Goal: Entertainment & Leisure: Browse casually

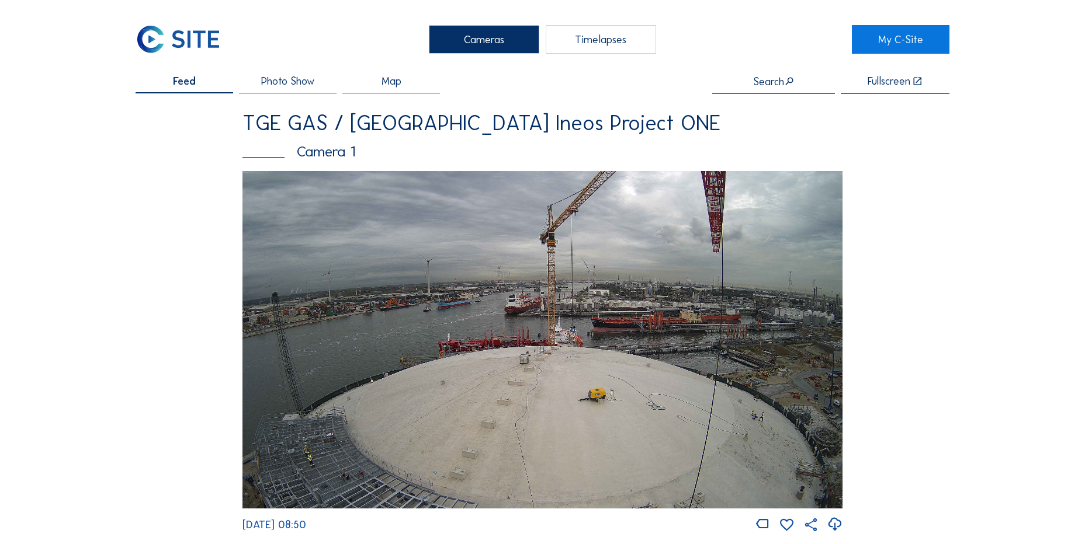
scroll to position [1227, 0]
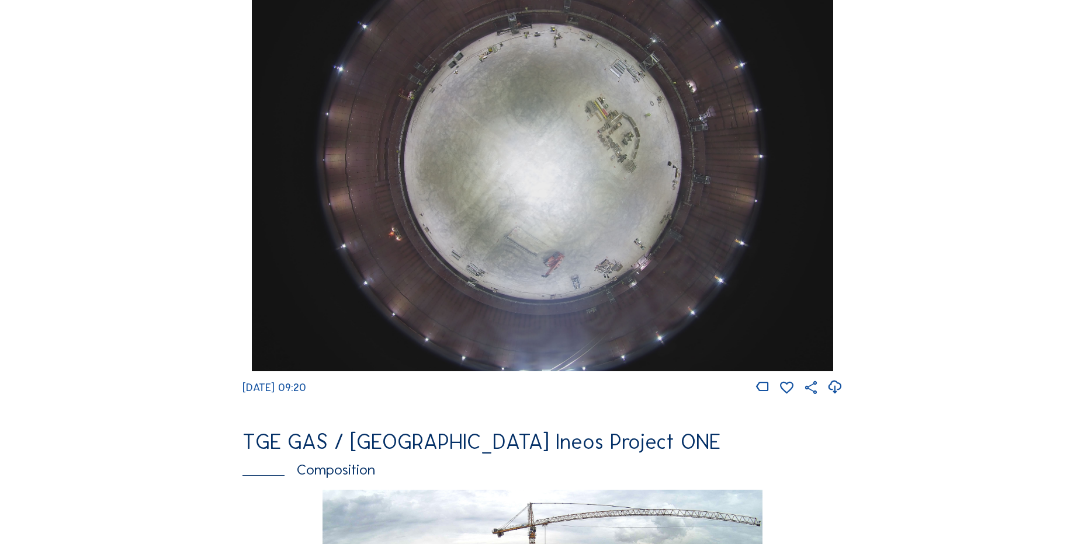
scroll to position [1168, 0]
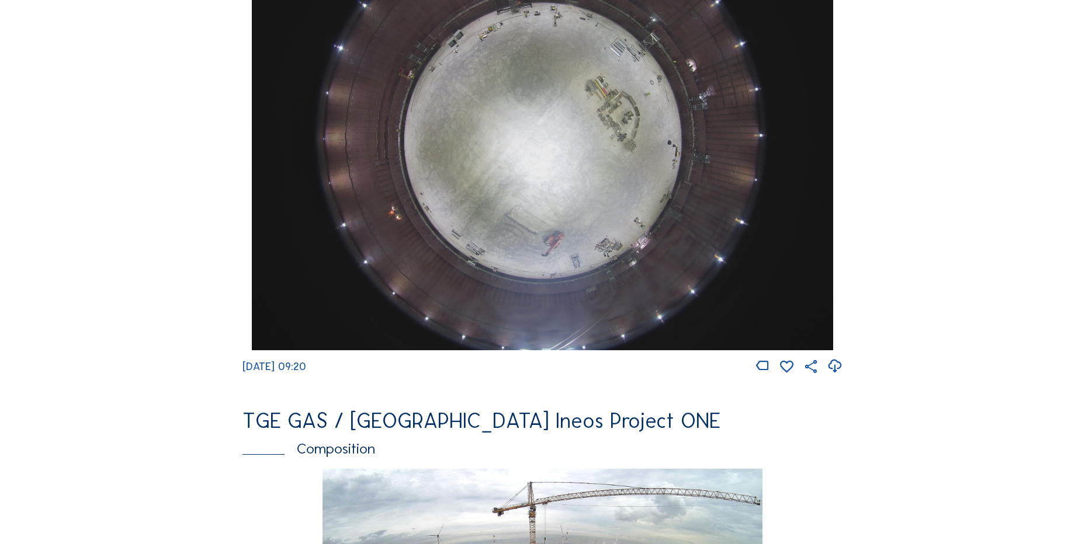
click at [838, 375] on icon at bounding box center [834, 366] width 16 height 19
drag, startPoint x: 68, startPoint y: 309, endPoint x: 60, endPoint y: 300, distance: 11.6
click at [68, 309] on div "Cameras Timelapses My C-Site Feed Photo Show Map Search Fullscreen TGE GAS / An…" at bounding box center [542, 137] width 1085 height 2610
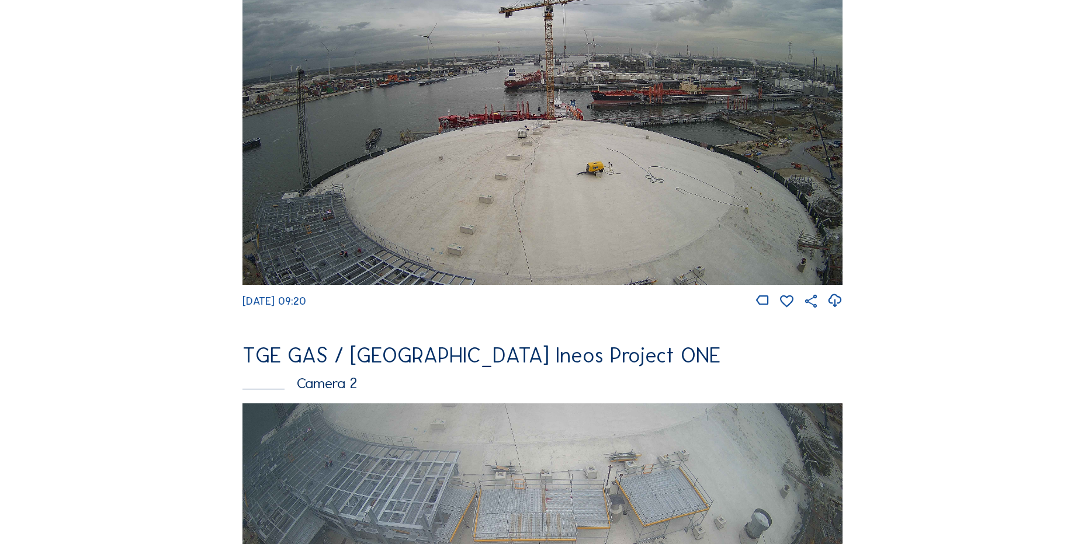
scroll to position [58, 0]
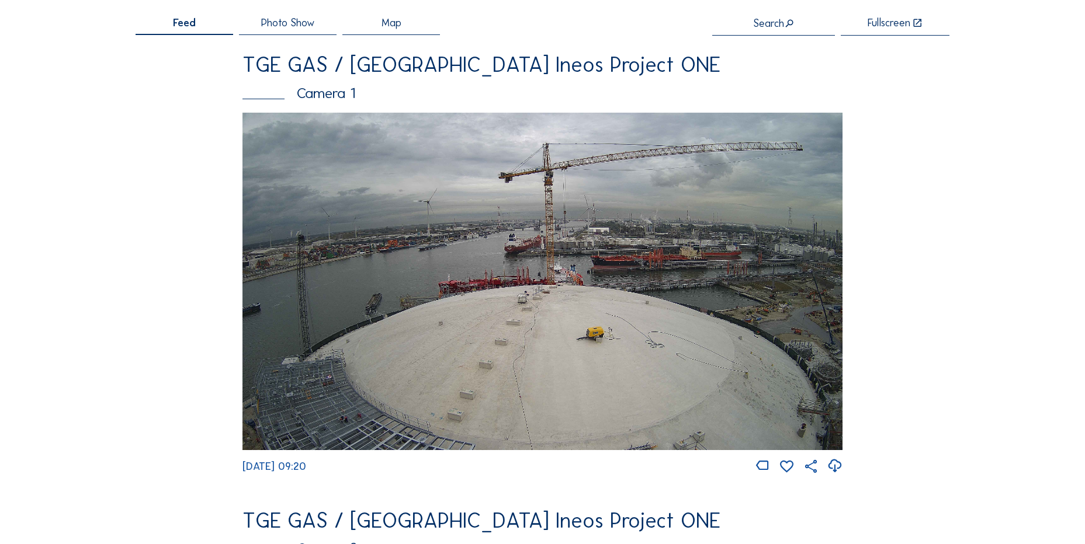
click at [838, 468] on icon at bounding box center [834, 466] width 16 height 19
drag, startPoint x: 188, startPoint y: 164, endPoint x: 140, endPoint y: 16, distance: 154.8
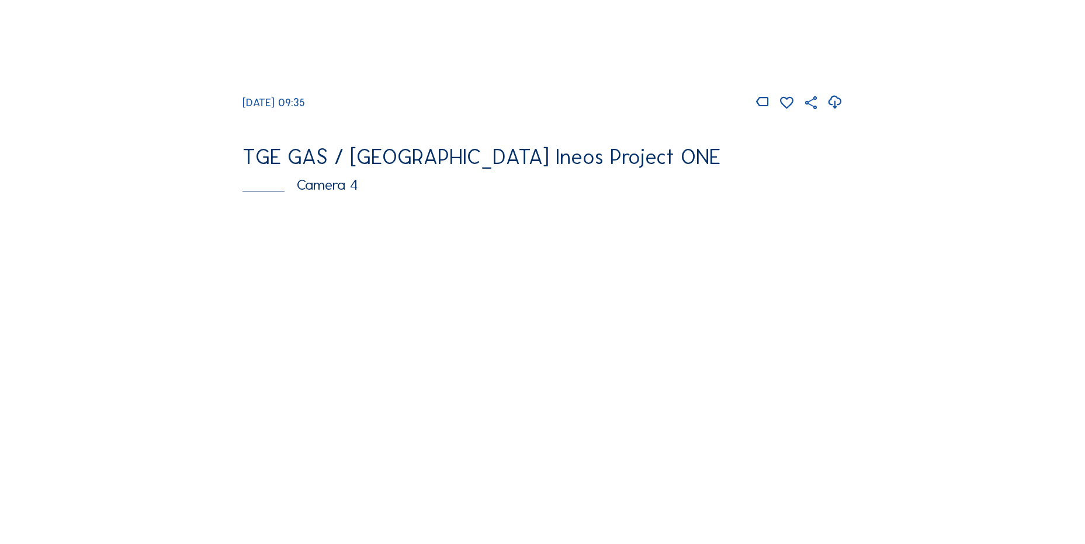
scroll to position [759, 0]
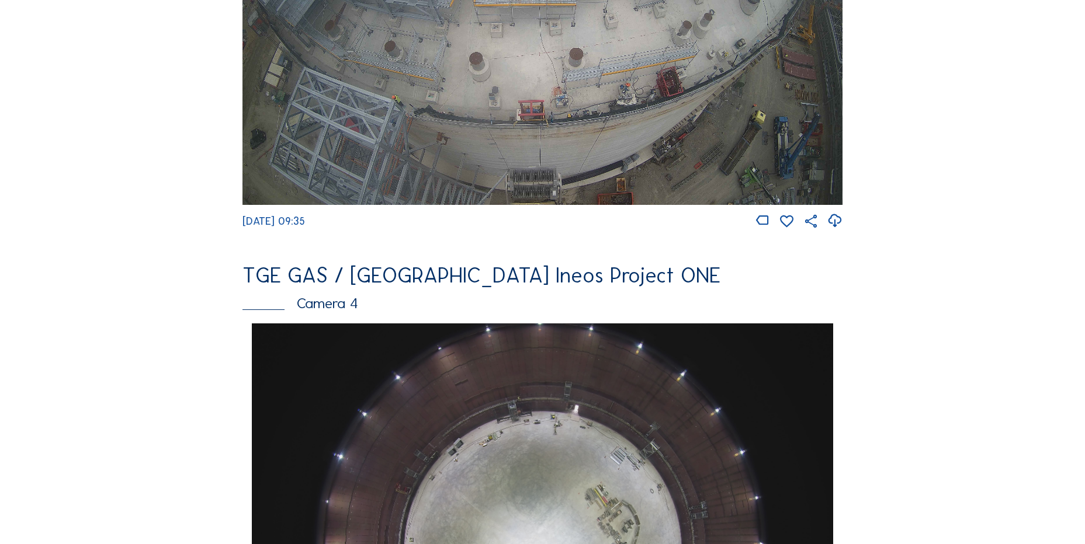
click at [839, 231] on icon at bounding box center [834, 220] width 16 height 19
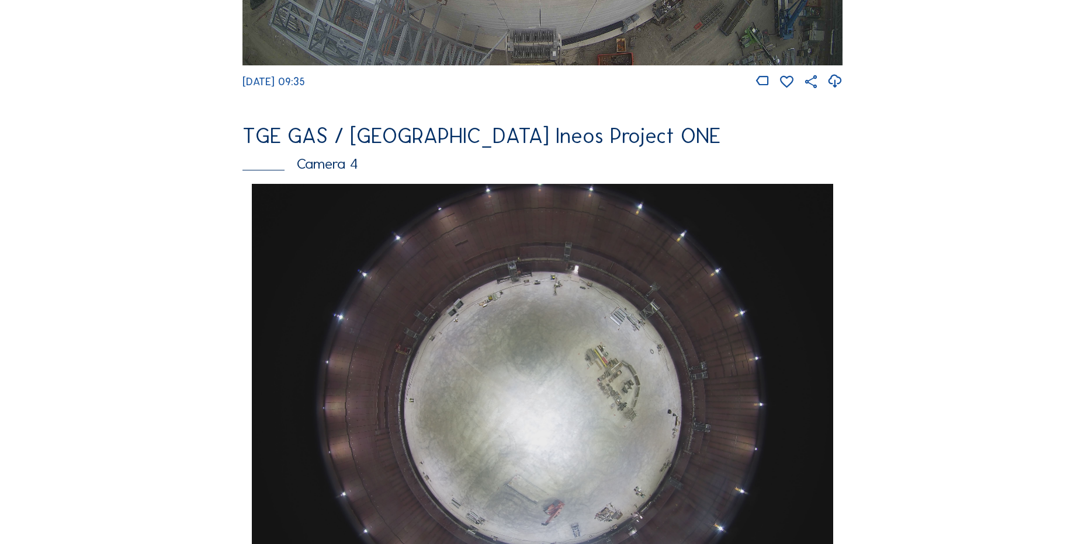
scroll to position [1051, 0]
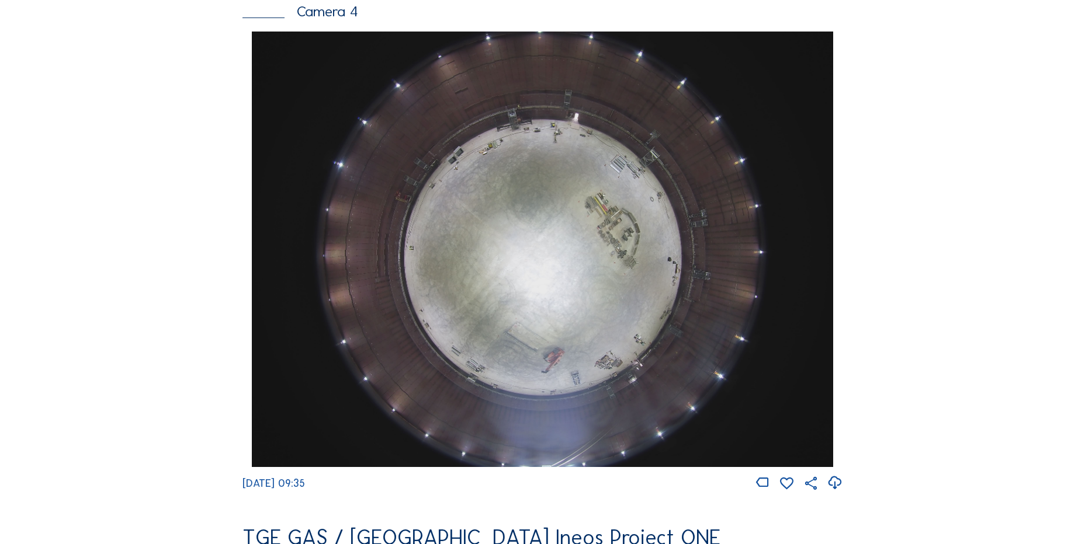
drag, startPoint x: 183, startPoint y: 267, endPoint x: 183, endPoint y: 273, distance: 6.5
click at [184, 270] on div "Feed Photo Show Map Search Fullscreen TGE GAS / Antwerpen Ineos Project ONE Cam…" at bounding box center [543, 36] width 814 height 2022
click at [102, 231] on div "Cameras Timelapses My C-Site Feed Photo Show Map Search Fullscreen TGE GAS / An…" at bounding box center [542, 254] width 1085 height 2610
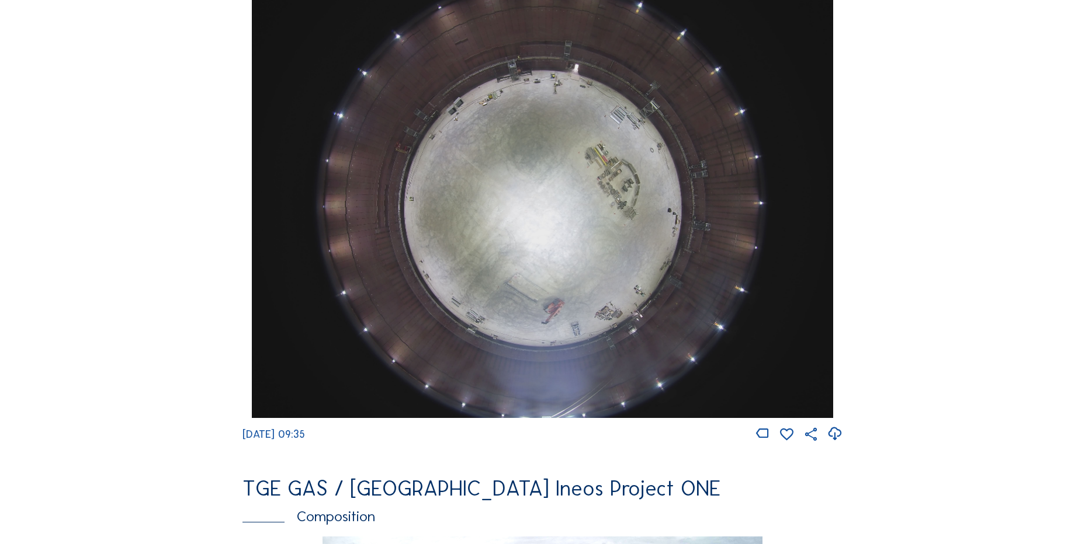
scroll to position [1168, 0]
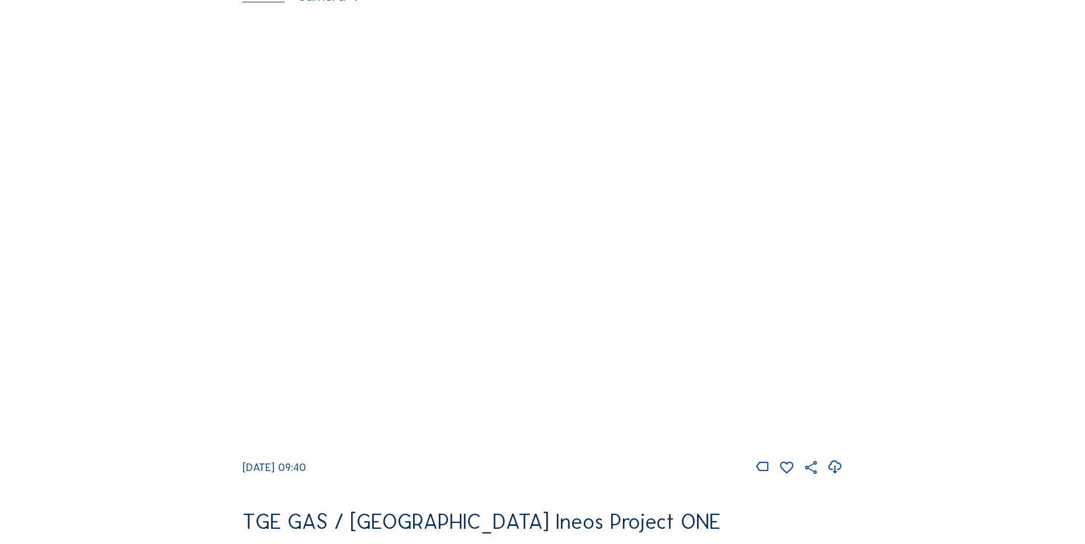
scroll to position [1110, 0]
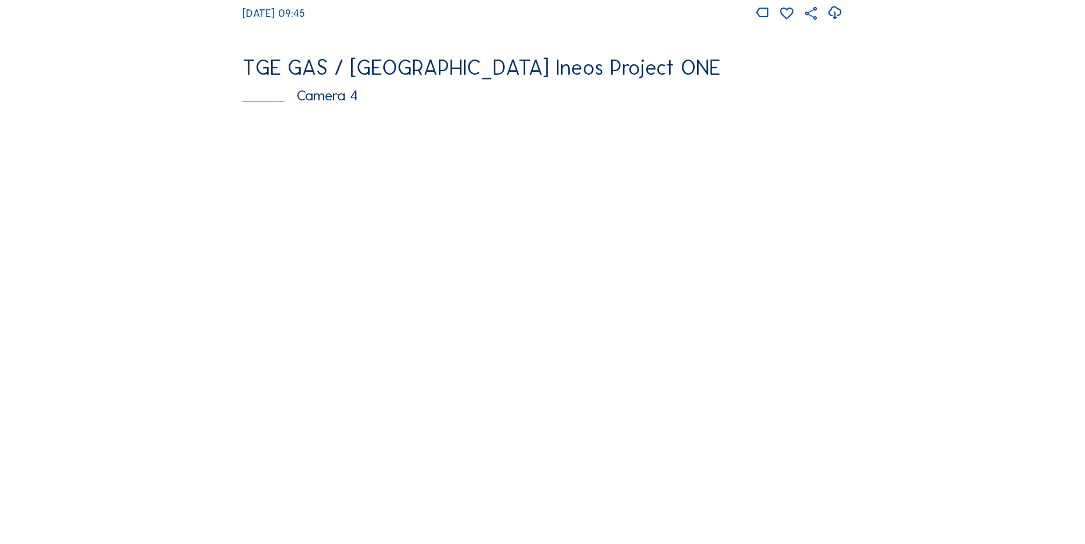
scroll to position [1051, 0]
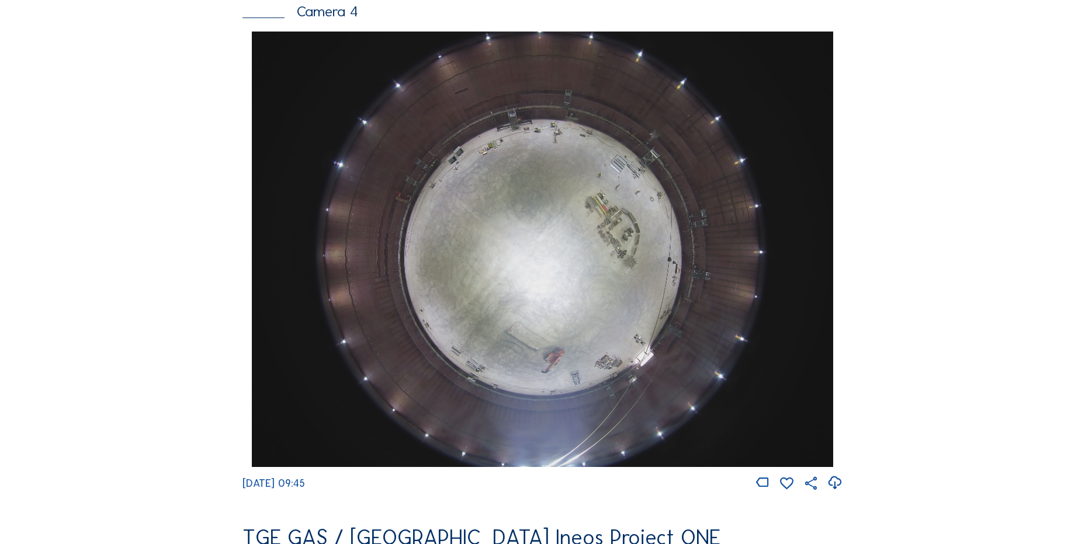
click at [839, 493] on icon at bounding box center [834, 483] width 16 height 19
click at [90, 236] on div "Cameras Timelapses My C-Site Feed Photo Show Map Search Fullscreen TGE GAS / An…" at bounding box center [542, 254] width 1085 height 2610
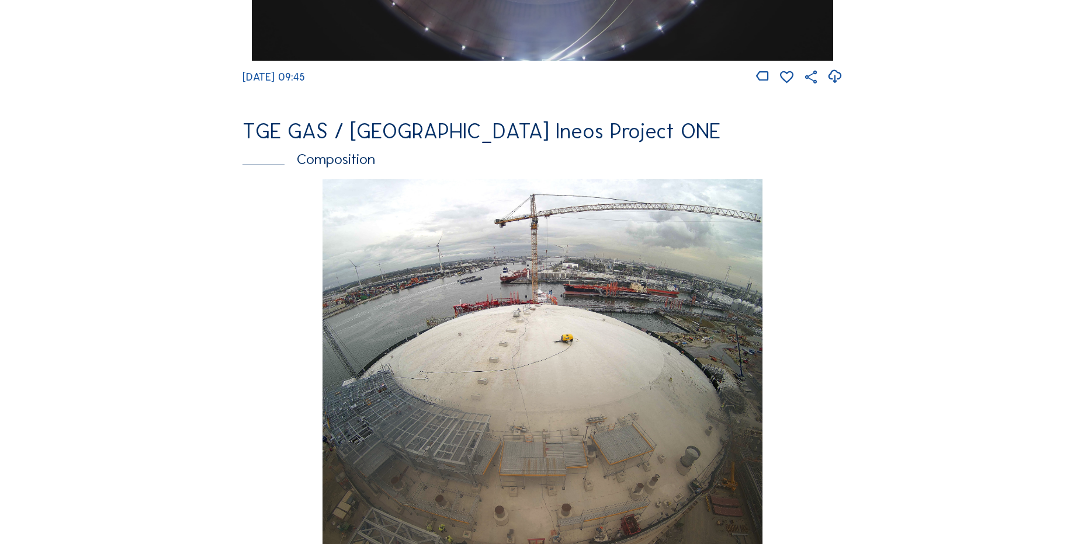
scroll to position [1460, 0]
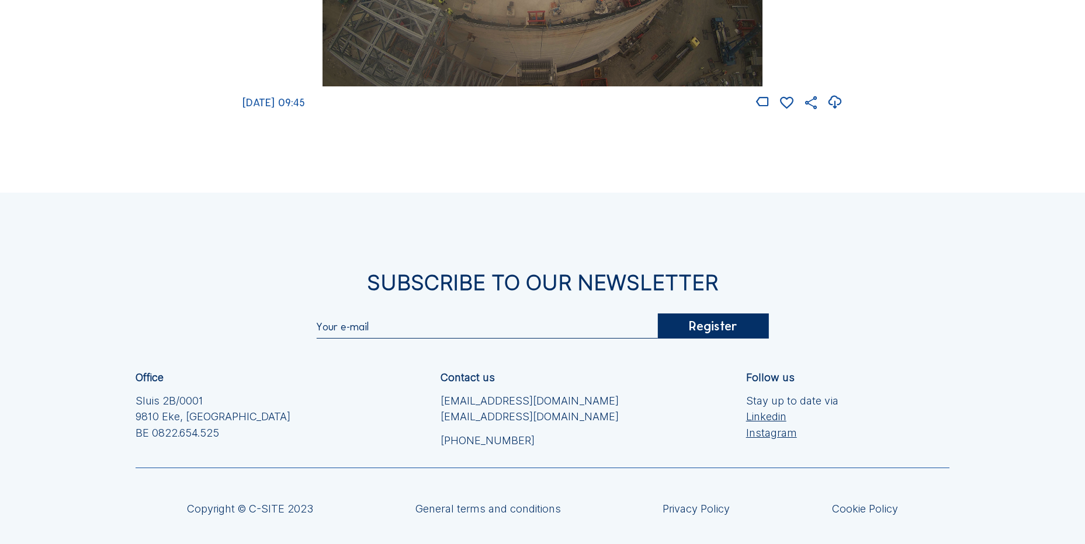
scroll to position [1752, 0]
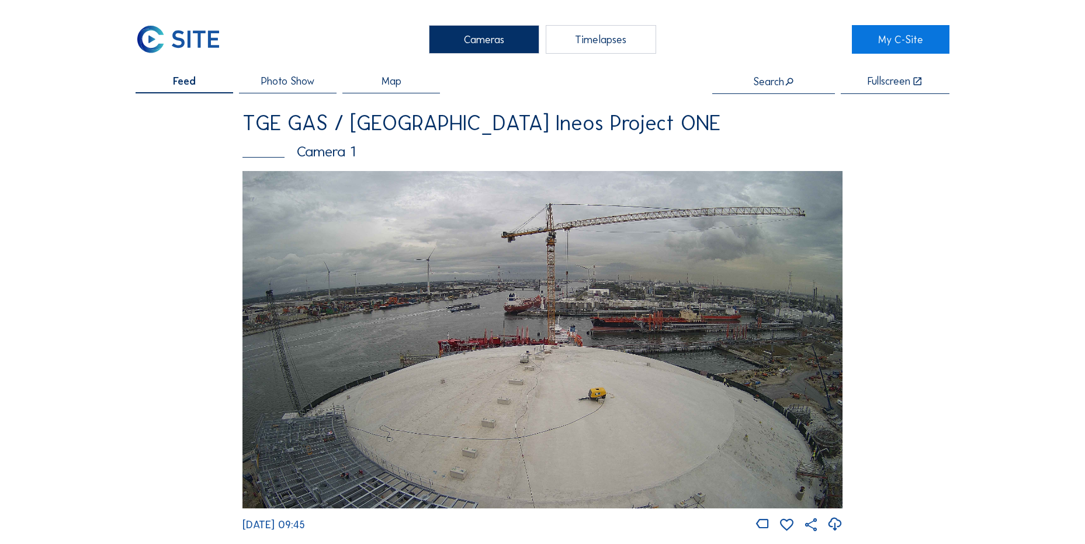
scroll to position [1752, 0]
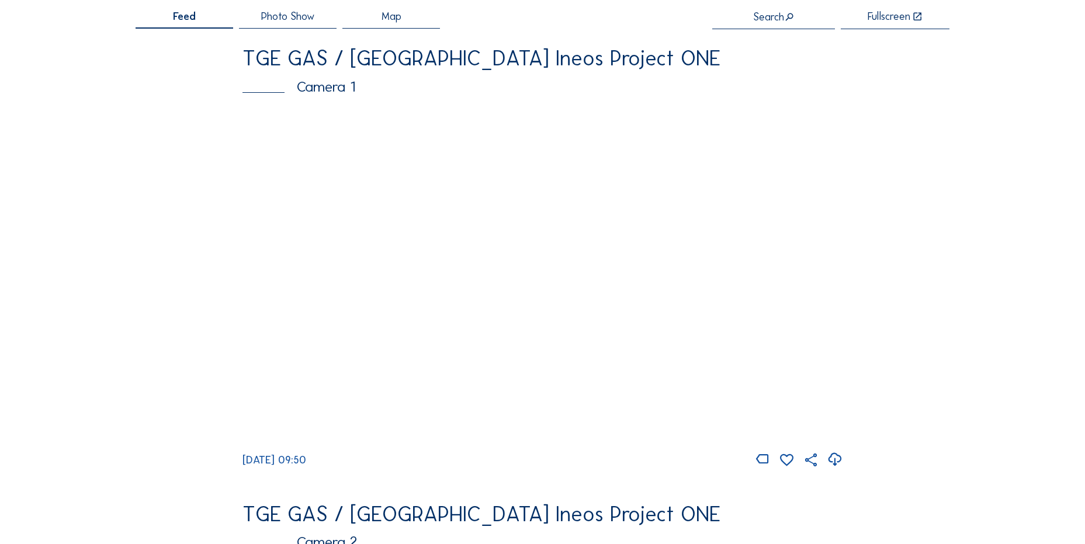
scroll to position [175, 0]
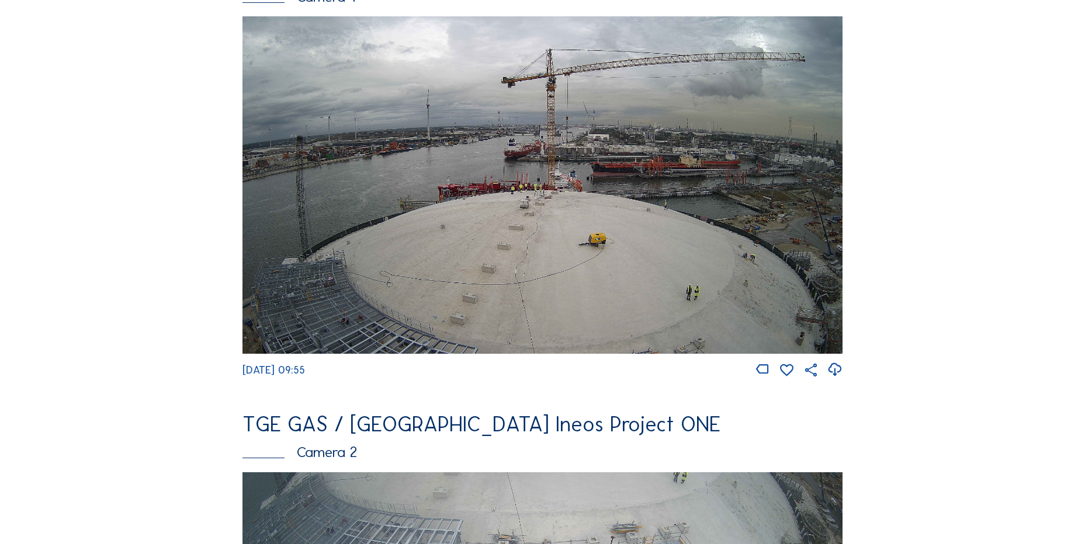
scroll to position [175, 0]
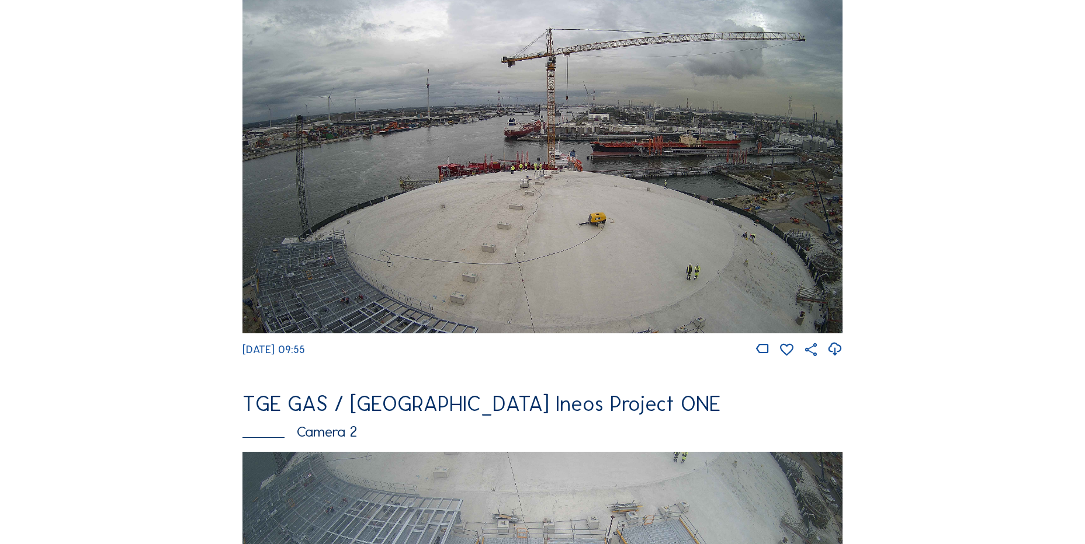
click at [839, 346] on icon at bounding box center [834, 349] width 16 height 19
drag, startPoint x: 111, startPoint y: 207, endPoint x: 119, endPoint y: 209, distance: 8.4
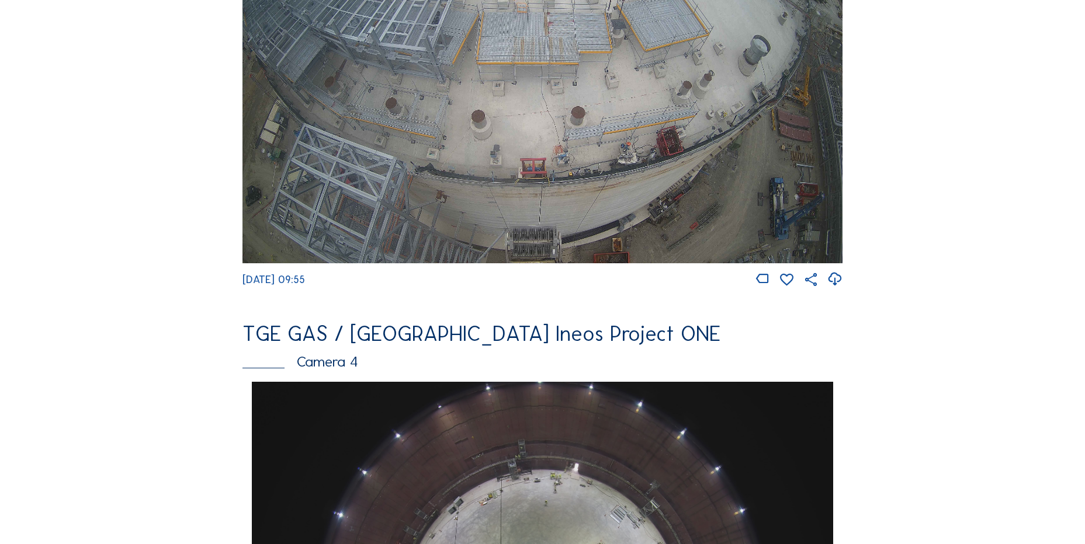
scroll to position [993, 0]
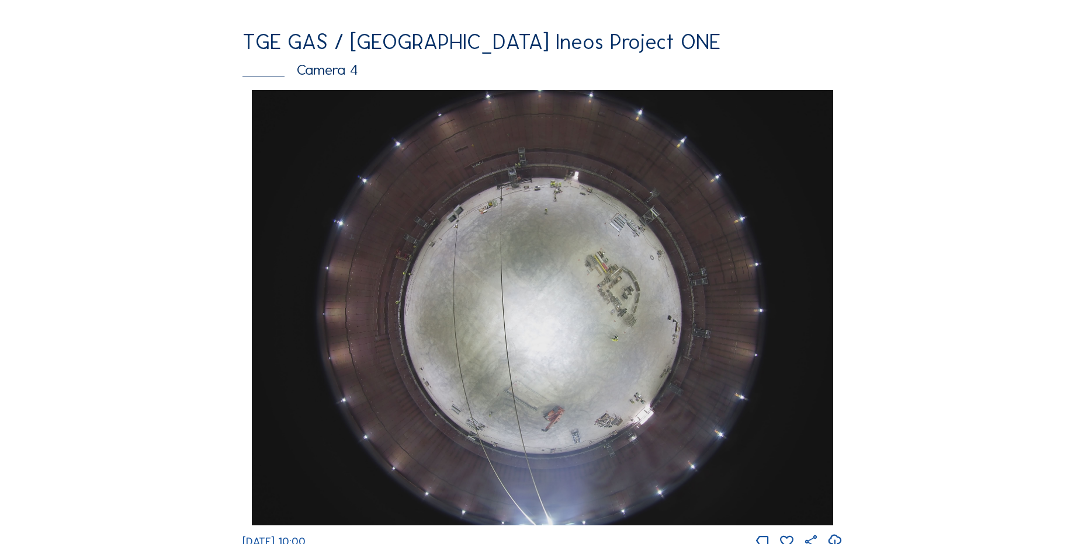
click at [438, 262] on img at bounding box center [542, 308] width 581 height 436
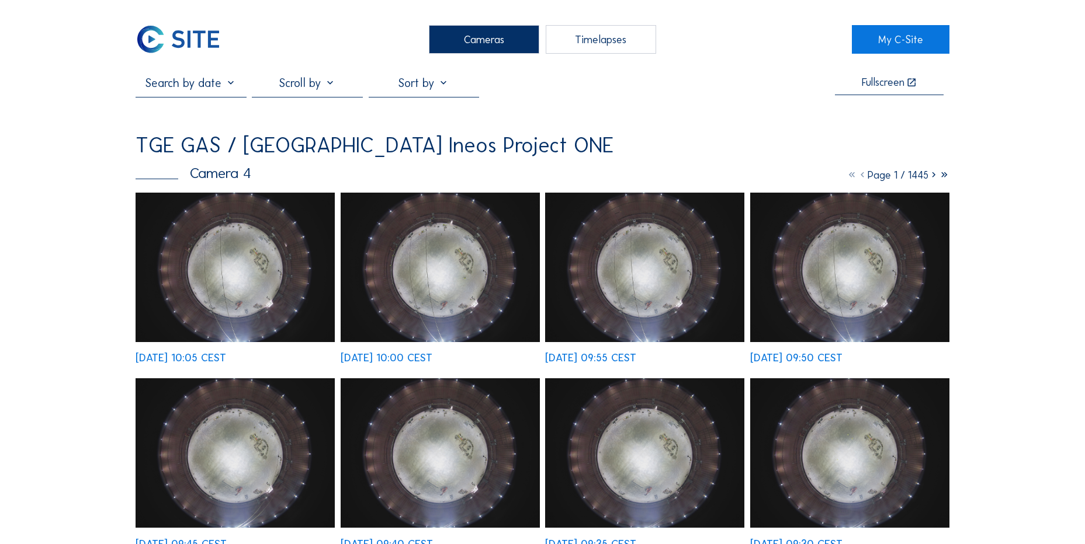
click at [231, 246] on img at bounding box center [235, 268] width 199 height 150
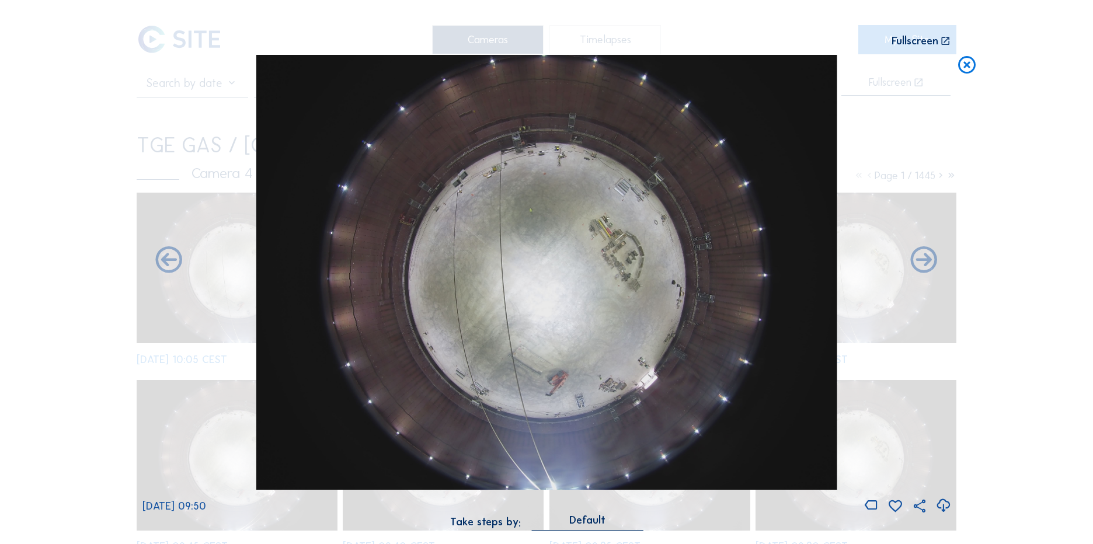
click at [117, 125] on div "Scroll to travel through time | Press 'Alt' Button + Scroll to Zoom | Click and…" at bounding box center [546, 272] width 1093 height 544
click at [965, 67] on icon at bounding box center [967, 66] width 21 height 22
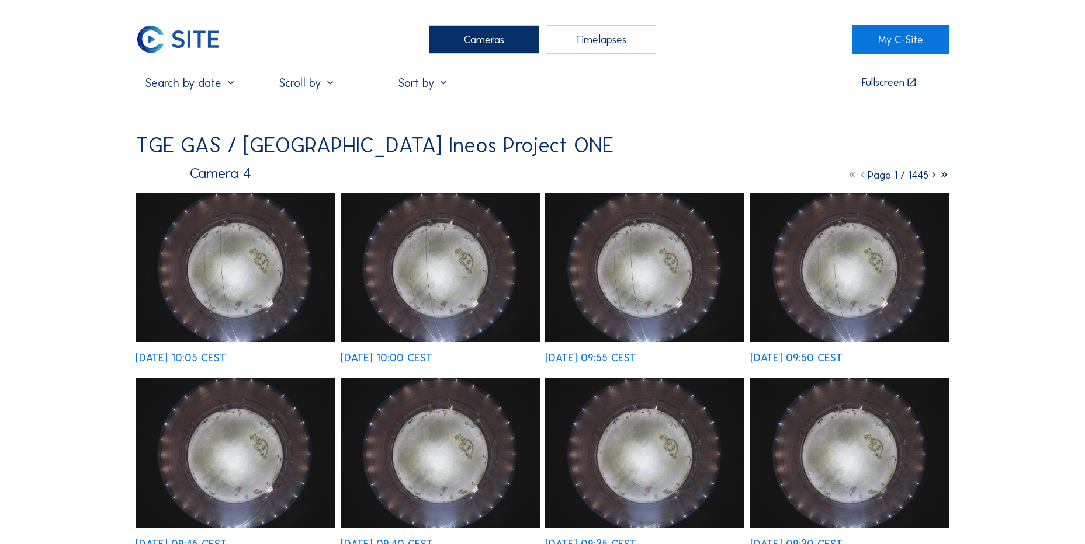
click at [176, 45] on img at bounding box center [178, 39] width 85 height 29
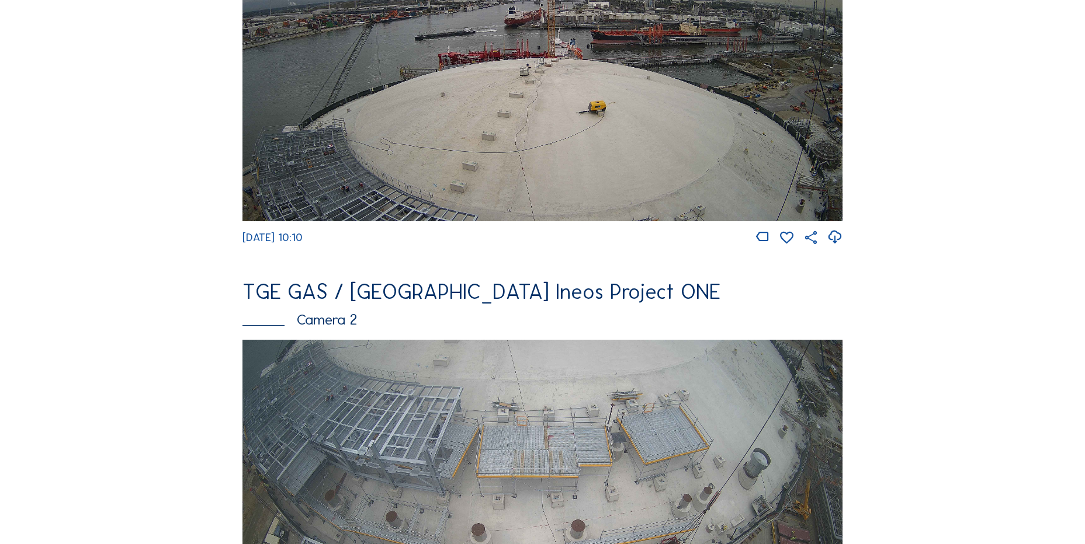
scroll to position [467, 0]
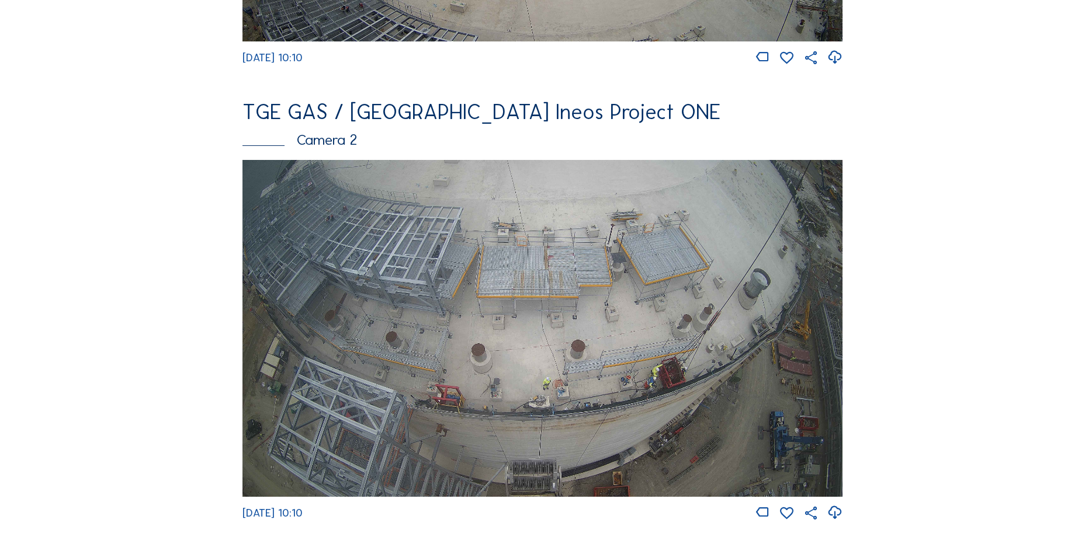
click at [832, 519] on icon at bounding box center [834, 512] width 16 height 19
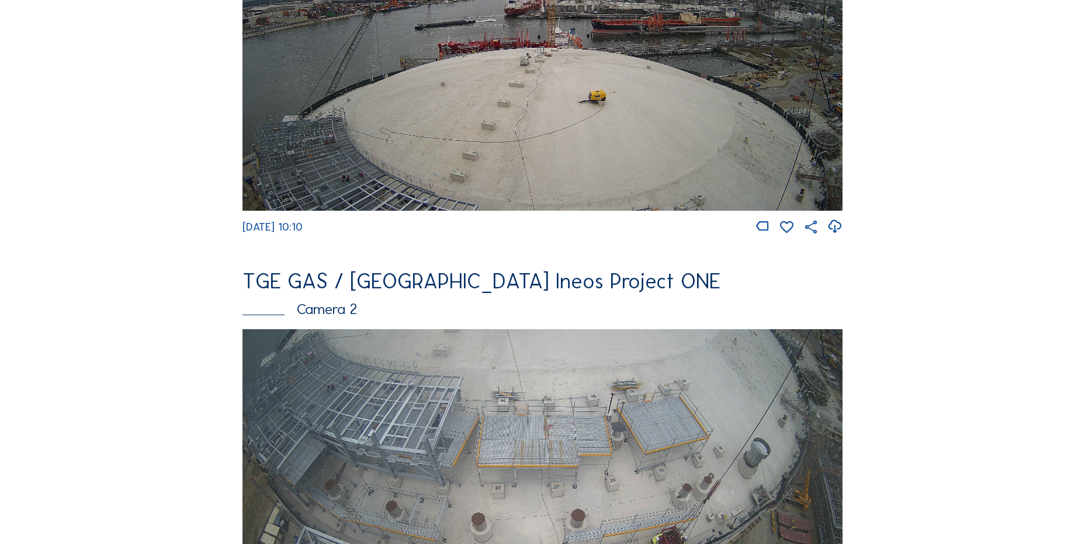
scroll to position [117, 0]
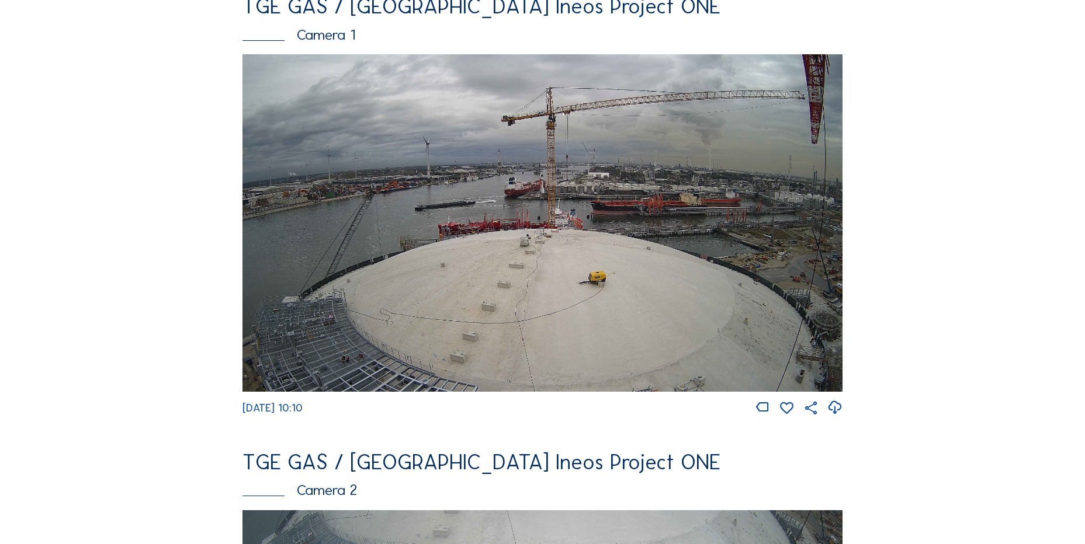
click at [837, 412] on icon at bounding box center [834, 407] width 16 height 19
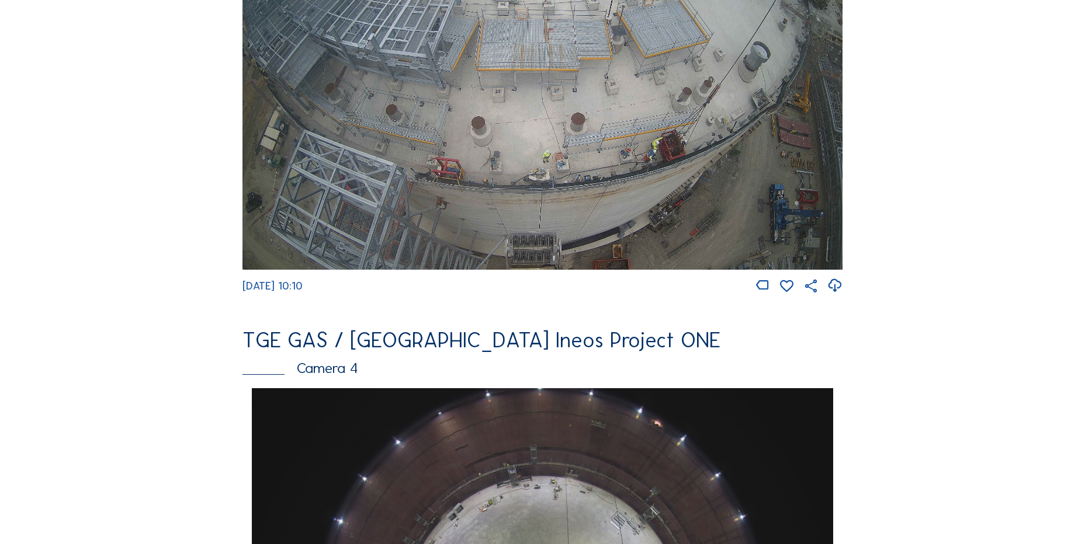
scroll to position [701, 0]
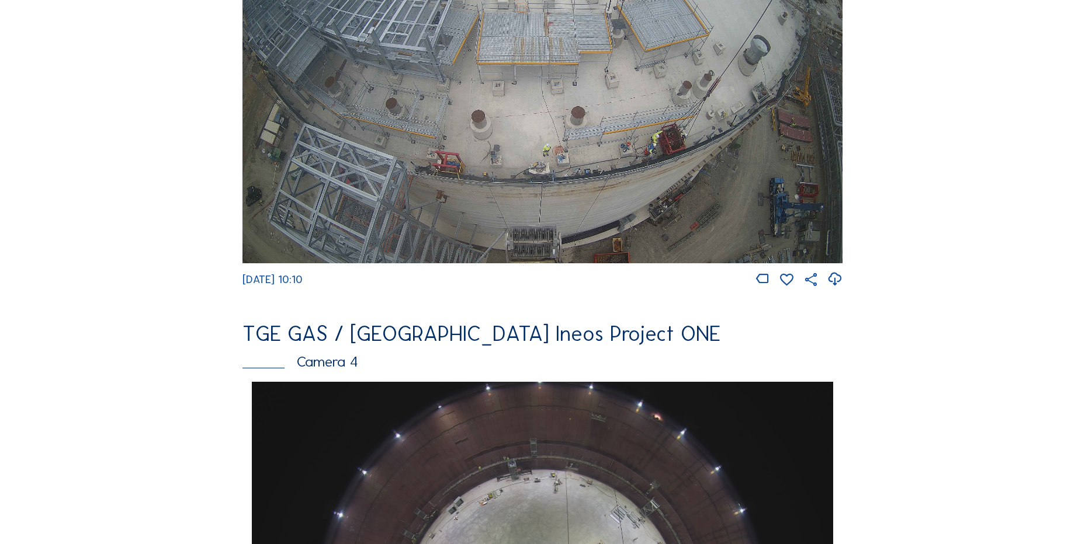
click at [141, 200] on div "Feed Photo Show Map Search Fullscreen TGE GAS / Antwerpen Ineos Project ONE Cam…" at bounding box center [543, 386] width 814 height 2022
drag, startPoint x: 150, startPoint y: 333, endPoint x: 151, endPoint y: 515, distance: 181.7
click at [150, 333] on div "Feed Photo Show Map Search Fullscreen TGE GAS / Antwerpen Ineos Project ONE Cam…" at bounding box center [543, 386] width 814 height 2022
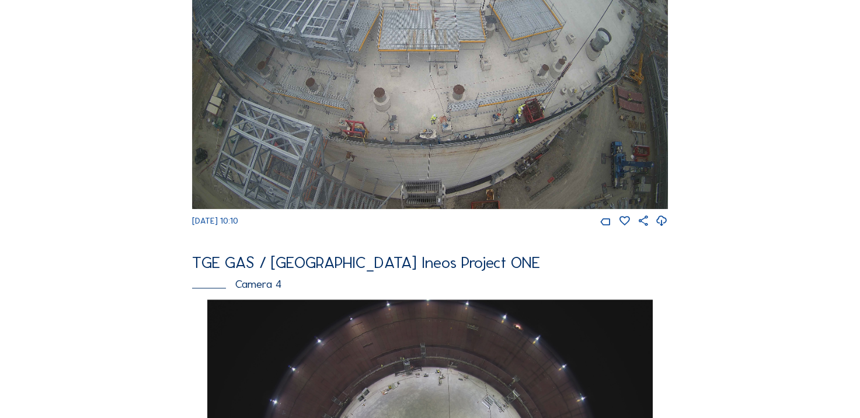
scroll to position [465, 0]
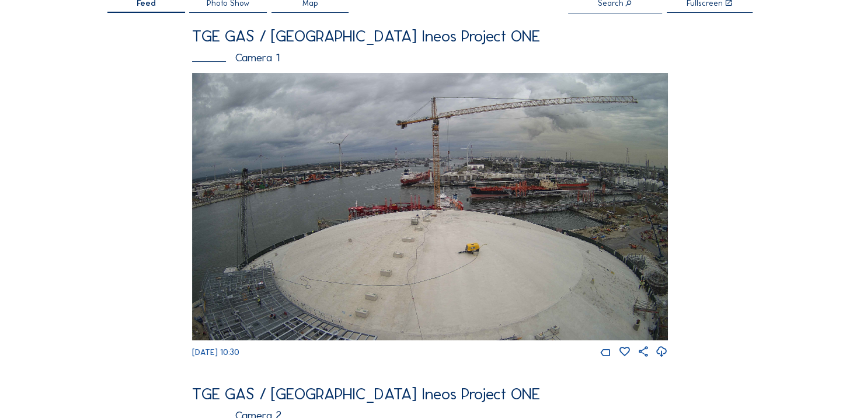
scroll to position [58, 0]
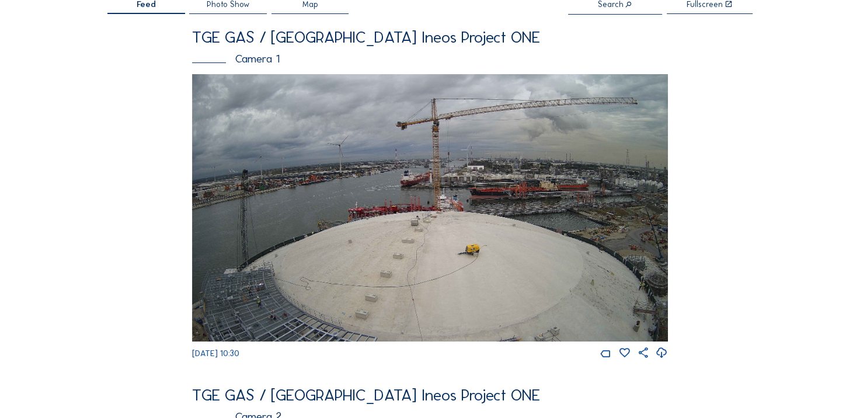
click at [668, 360] on icon at bounding box center [662, 353] width 12 height 15
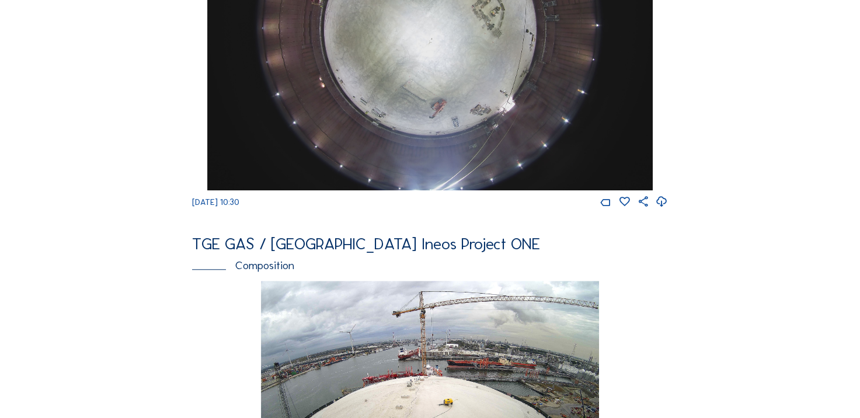
scroll to position [701, 0]
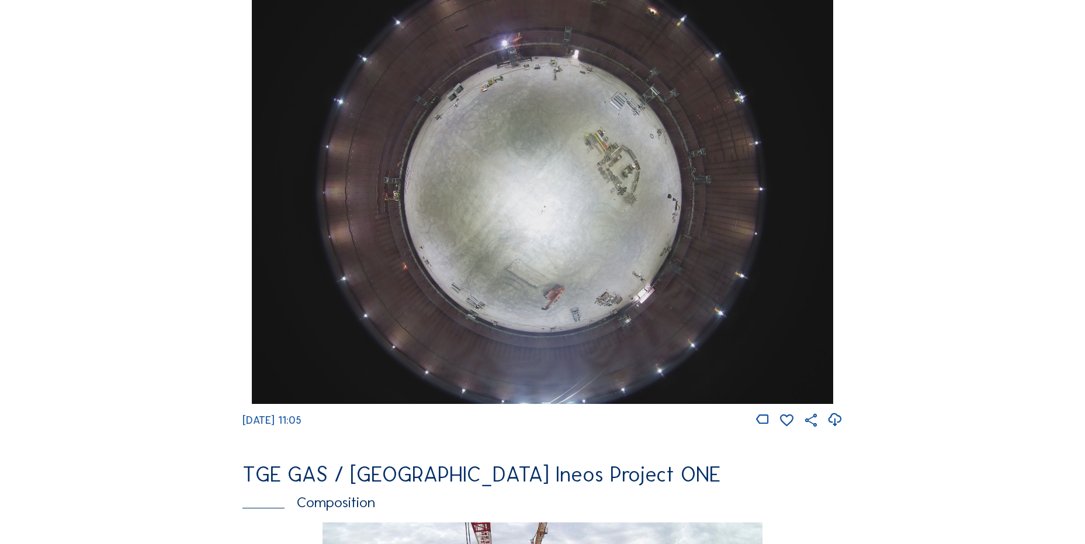
scroll to position [1168, 0]
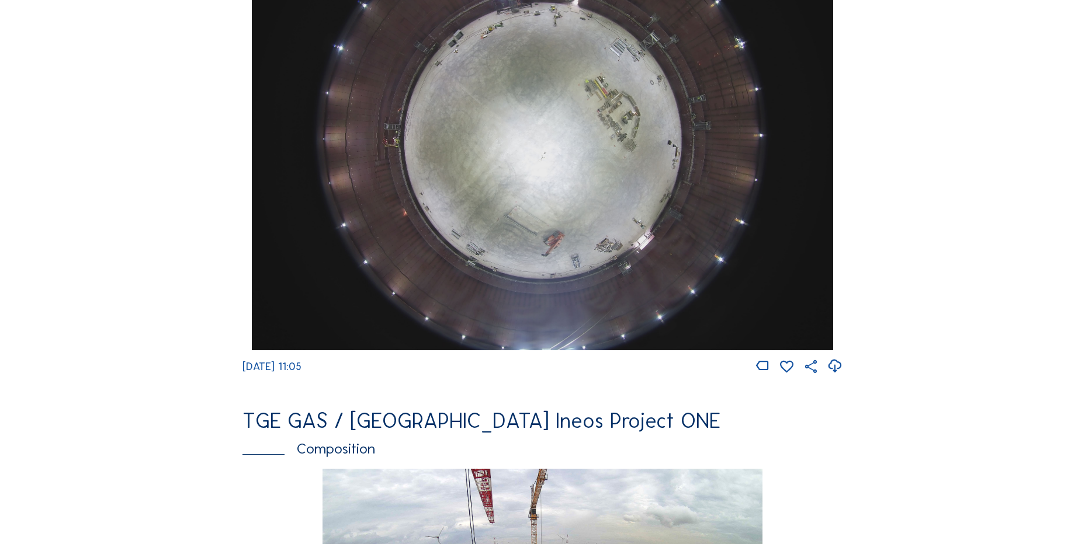
click at [837, 376] on icon at bounding box center [834, 366] width 16 height 19
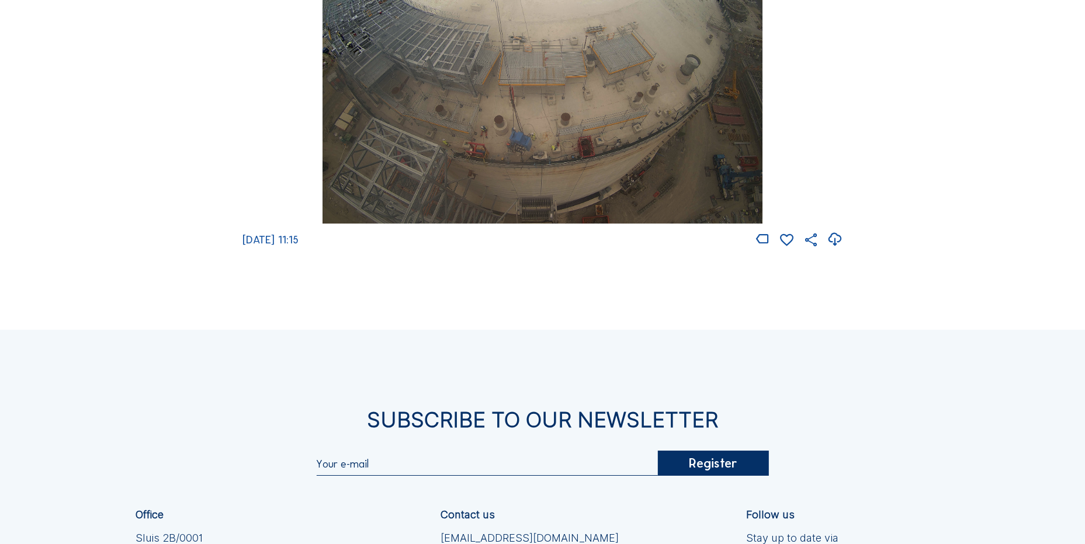
scroll to position [1869, 0]
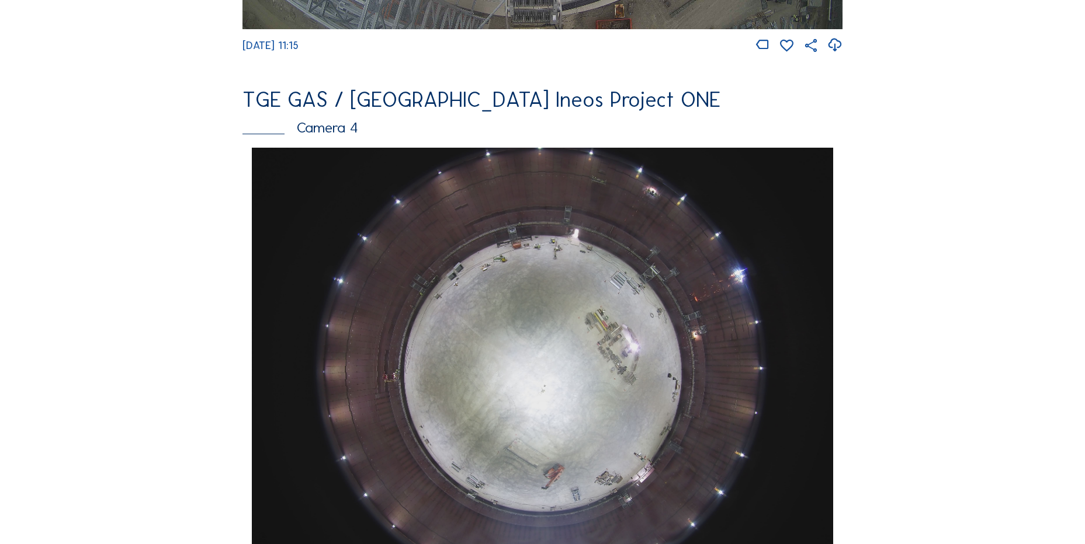
scroll to position [935, 0]
click at [492, 288] on img at bounding box center [542, 366] width 581 height 436
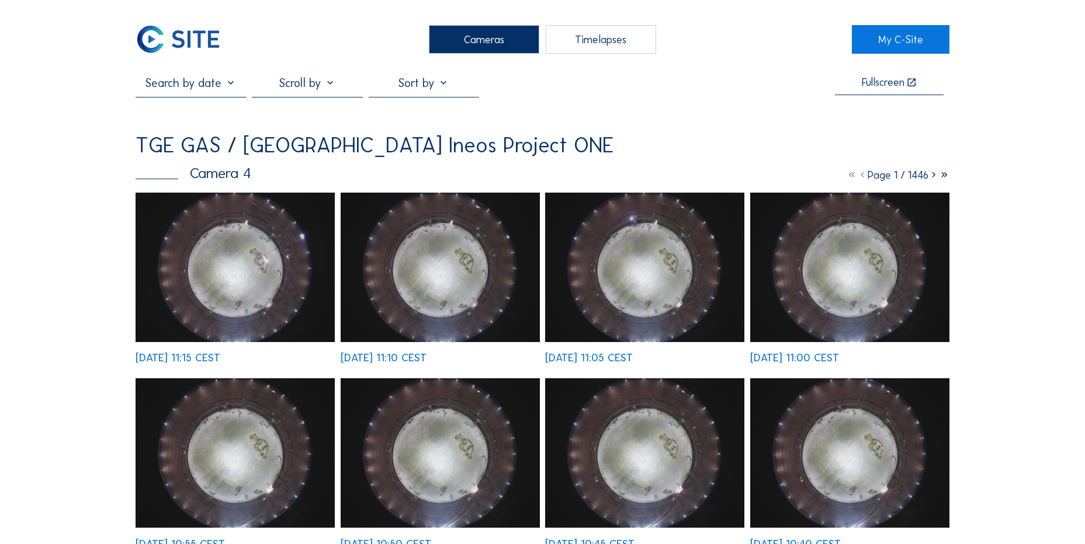
click at [188, 38] on img at bounding box center [178, 39] width 85 height 29
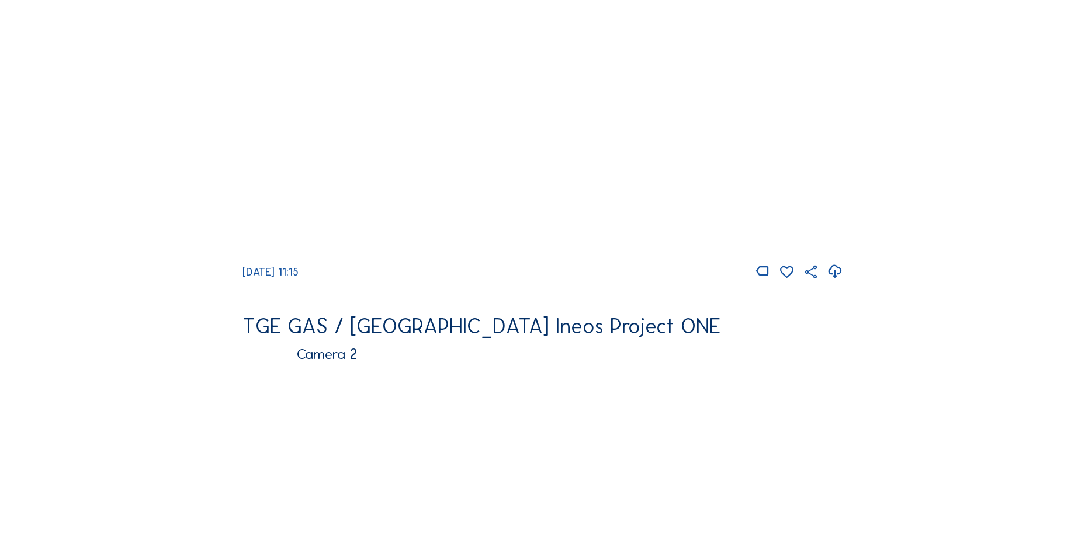
scroll to position [117, 0]
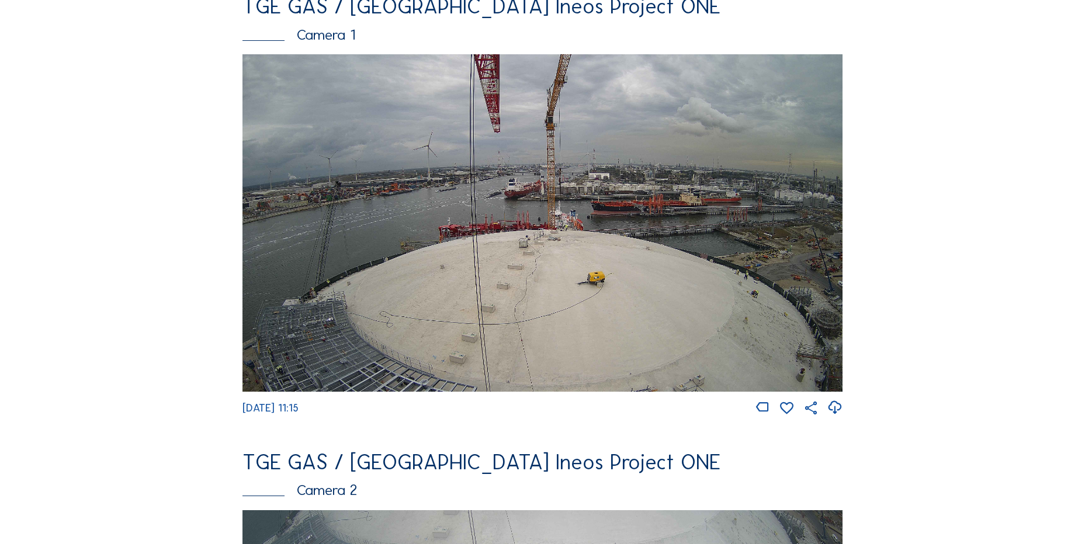
click at [840, 411] on icon at bounding box center [834, 407] width 16 height 19
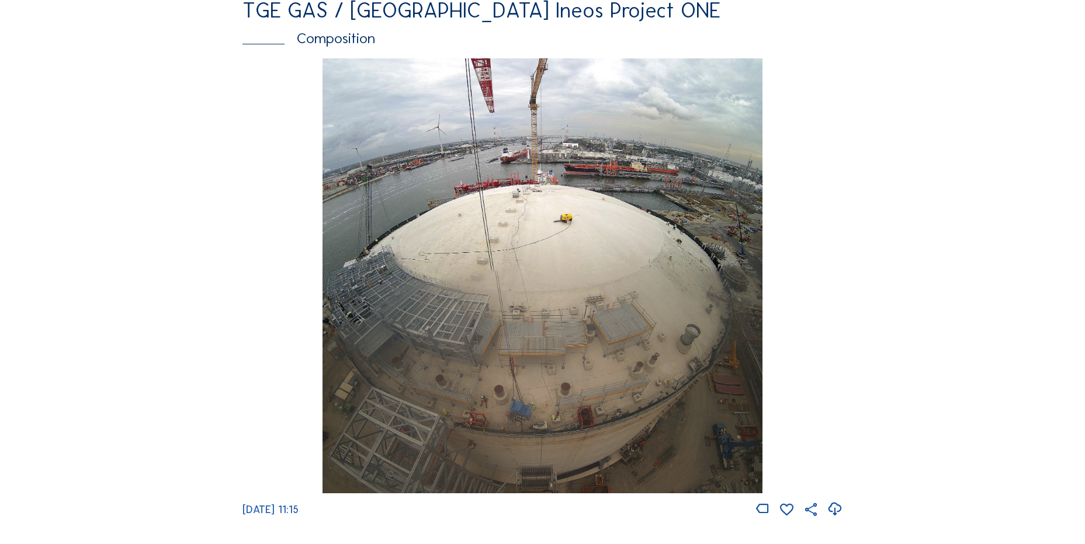
scroll to position [1635, 0]
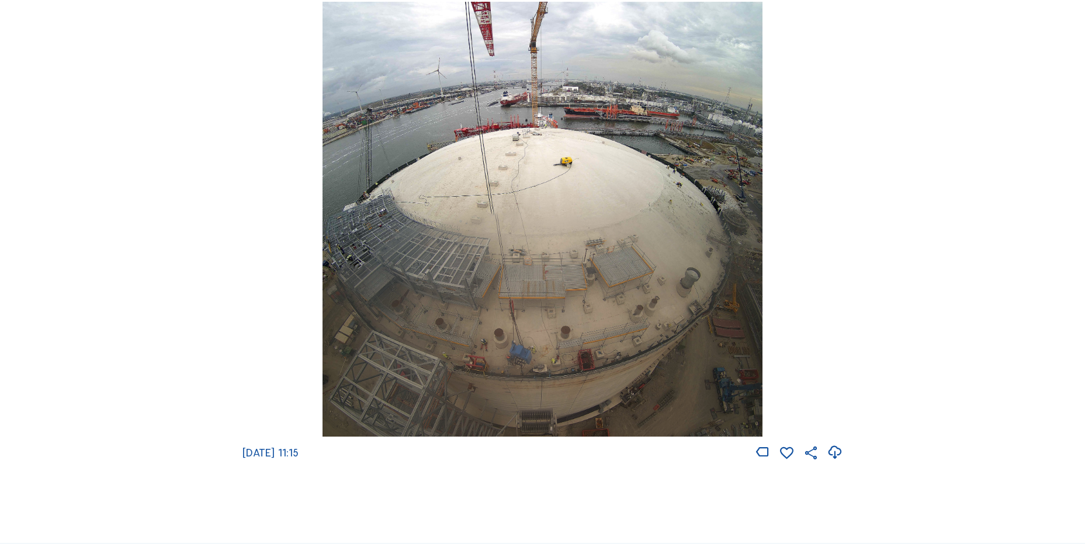
drag, startPoint x: 942, startPoint y: 173, endPoint x: 941, endPoint y: 126, distance: 46.7
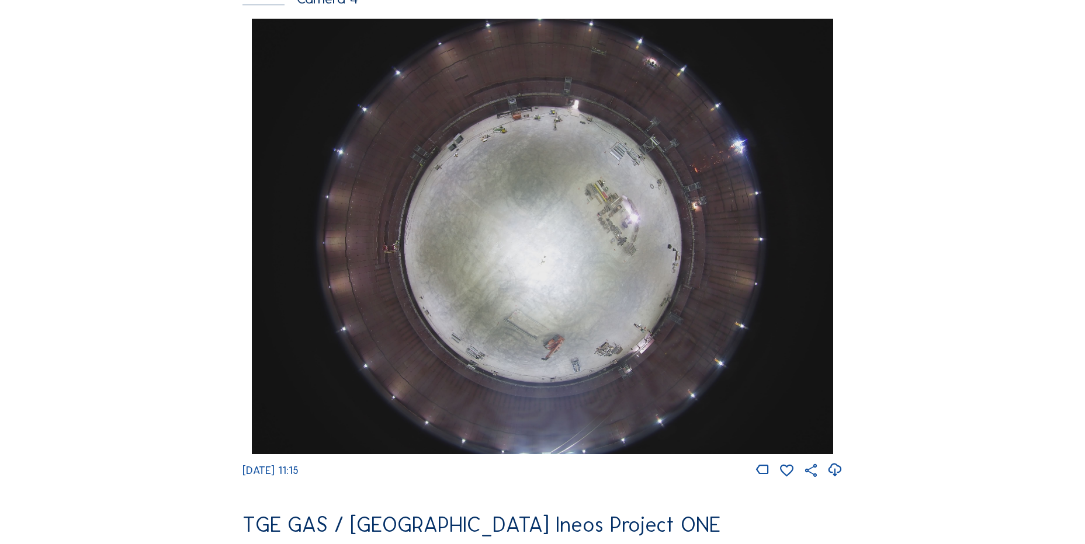
scroll to position [1051, 0]
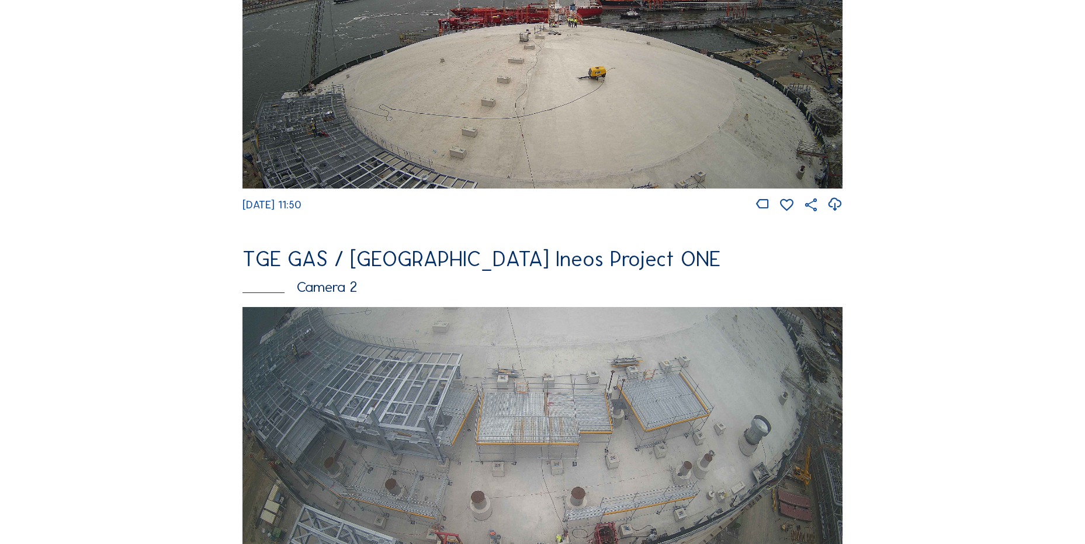
scroll to position [467, 0]
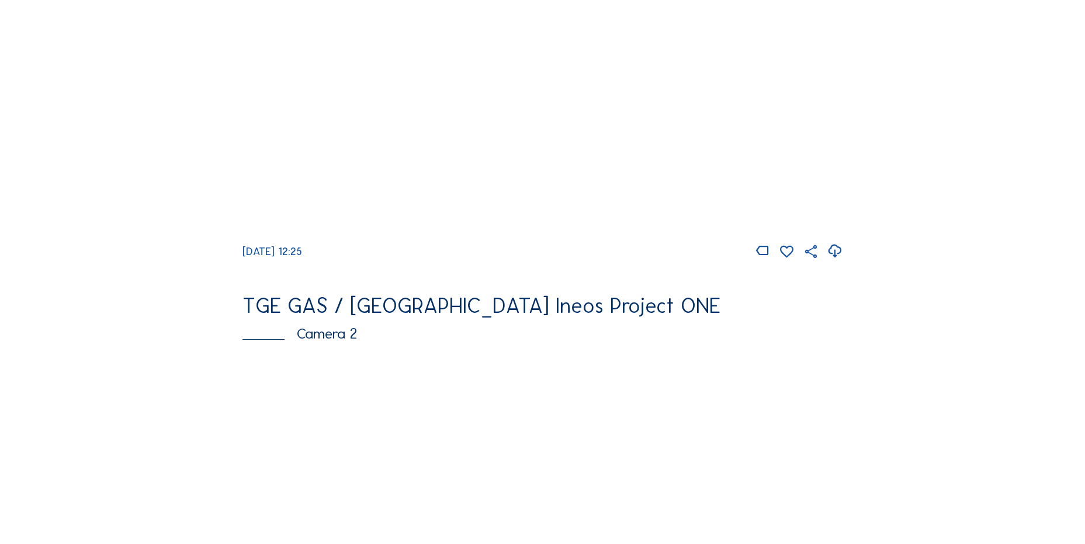
scroll to position [175, 0]
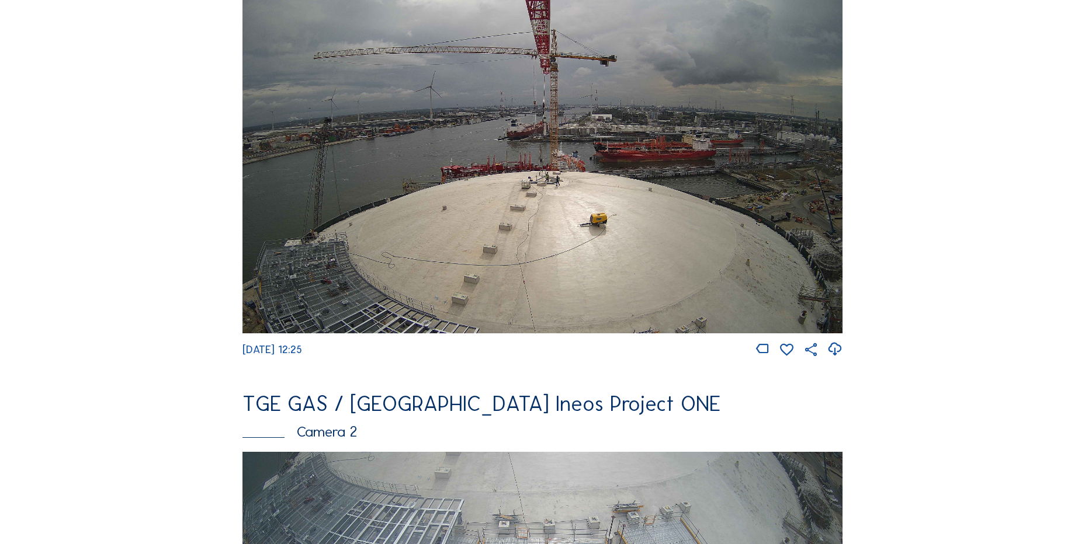
click at [832, 350] on icon at bounding box center [834, 349] width 16 height 19
click at [428, 210] on img at bounding box center [542, 165] width 600 height 338
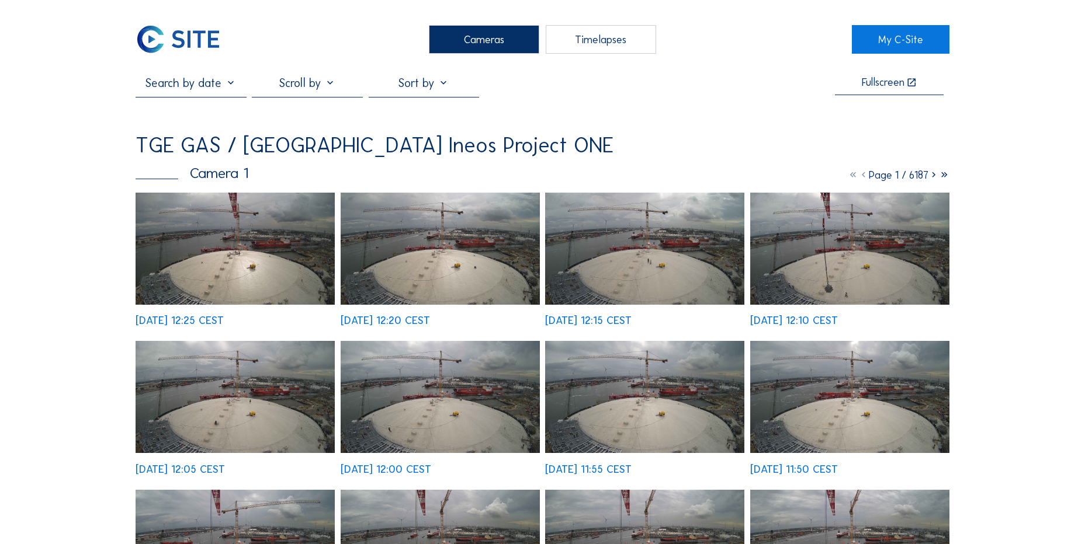
click at [267, 247] on img at bounding box center [235, 249] width 199 height 112
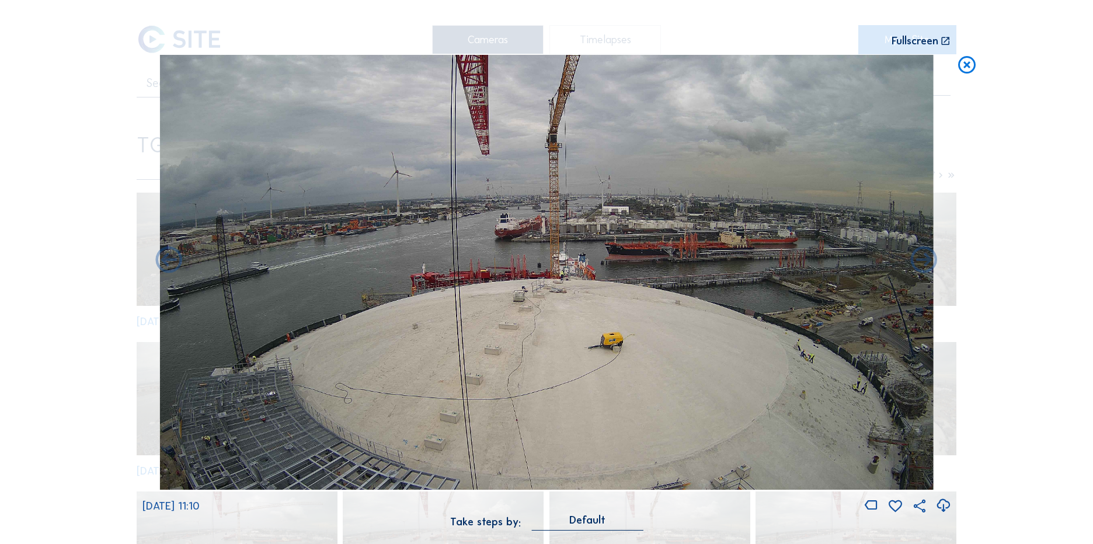
click at [962, 77] on icon at bounding box center [967, 66] width 21 height 22
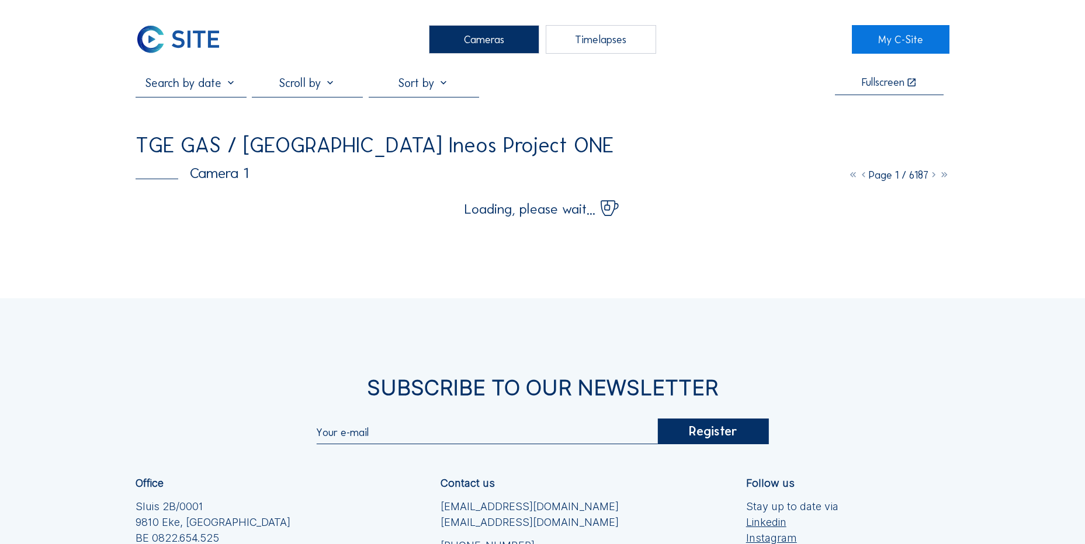
click at [179, 44] on img at bounding box center [178, 39] width 85 height 29
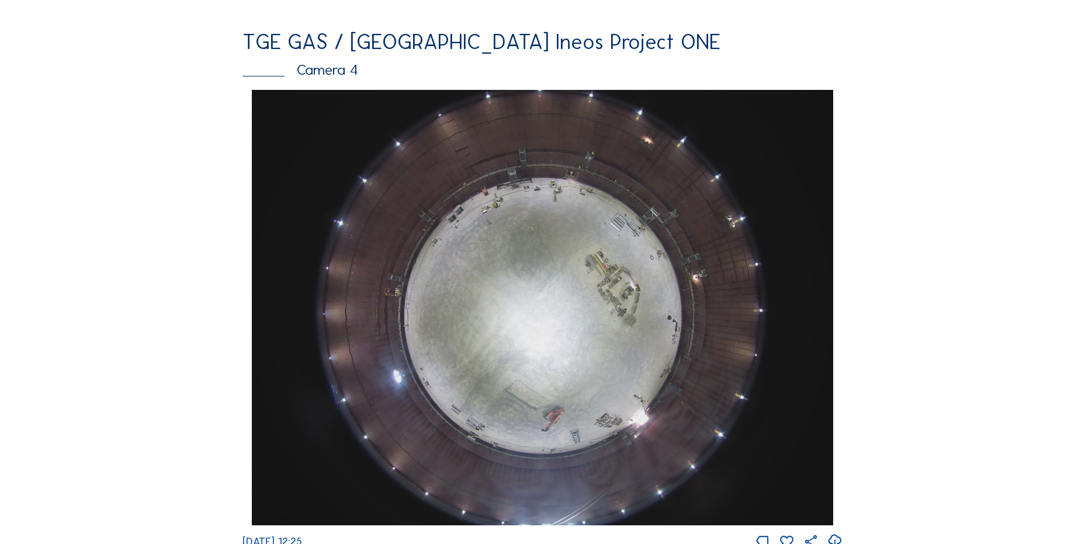
scroll to position [1110, 0]
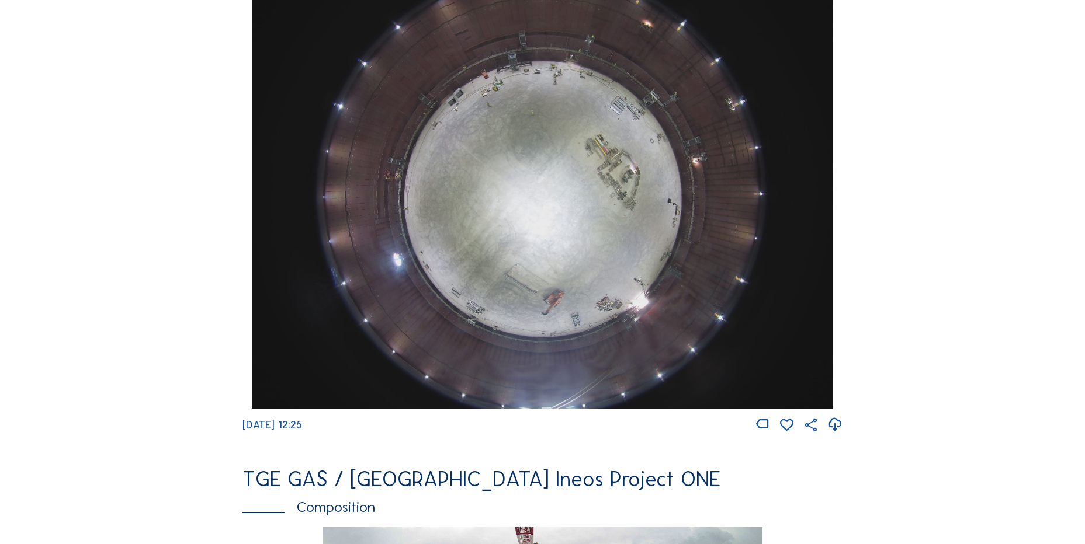
click at [836, 432] on icon at bounding box center [834, 424] width 16 height 19
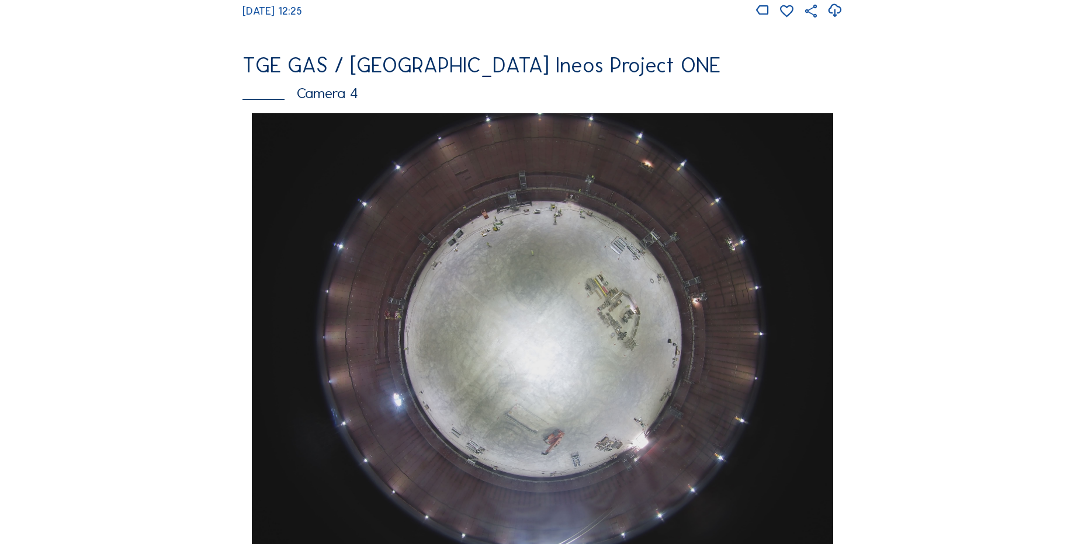
scroll to position [965, 0]
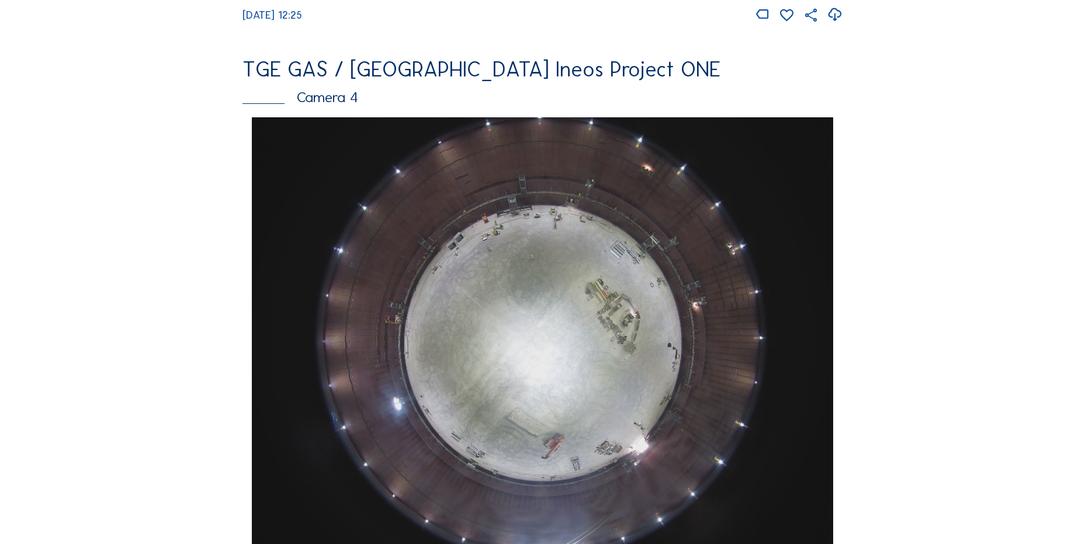
click at [437, 325] on img at bounding box center [542, 335] width 581 height 436
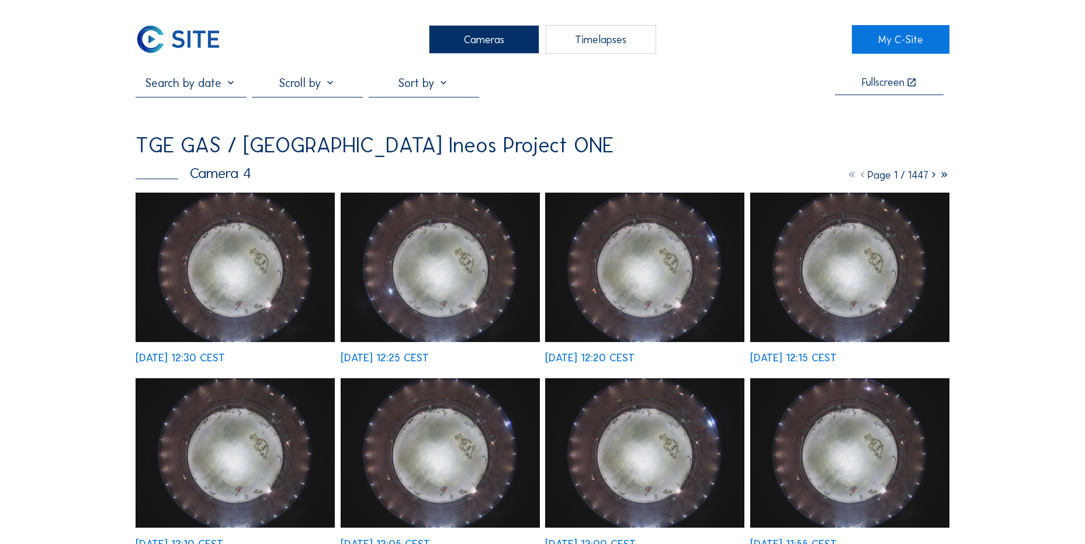
click at [259, 247] on img at bounding box center [235, 268] width 199 height 150
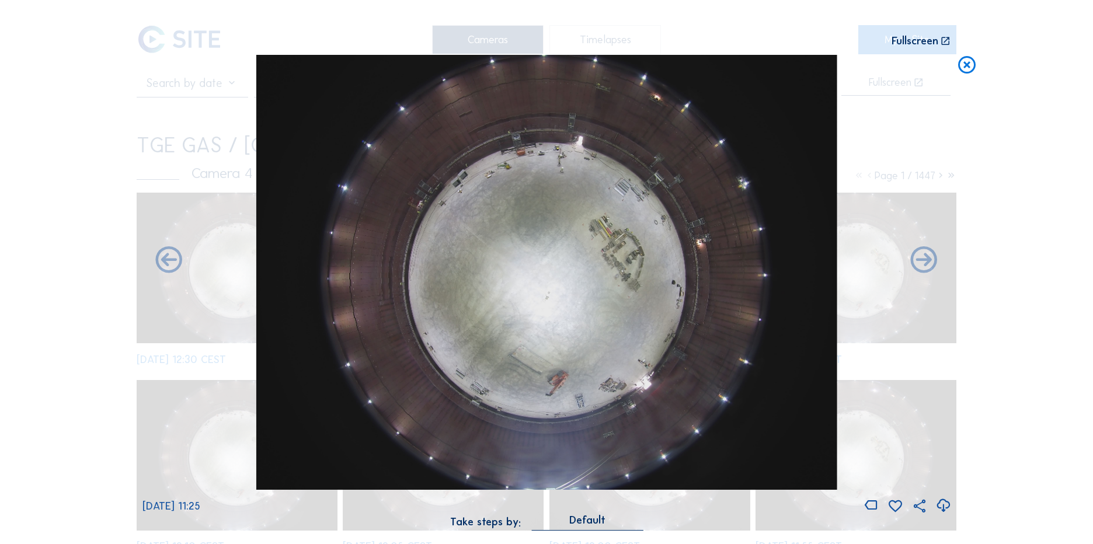
click at [944, 506] on icon at bounding box center [944, 505] width 16 height 19
click at [146, 216] on div "[DATE] 11:25" at bounding box center [547, 285] width 809 height 460
click at [87, 232] on div "Scroll to travel through time | Press 'Alt' Button + Scroll to Zoom | Click and…" at bounding box center [546, 272] width 1093 height 544
click at [960, 67] on icon at bounding box center [967, 66] width 21 height 22
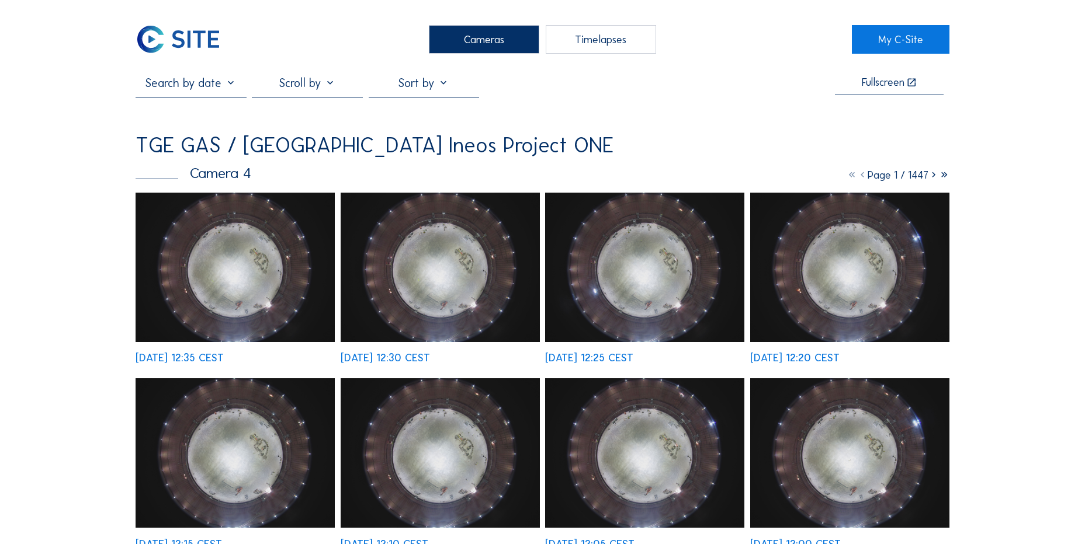
click at [176, 50] on img at bounding box center [178, 39] width 85 height 29
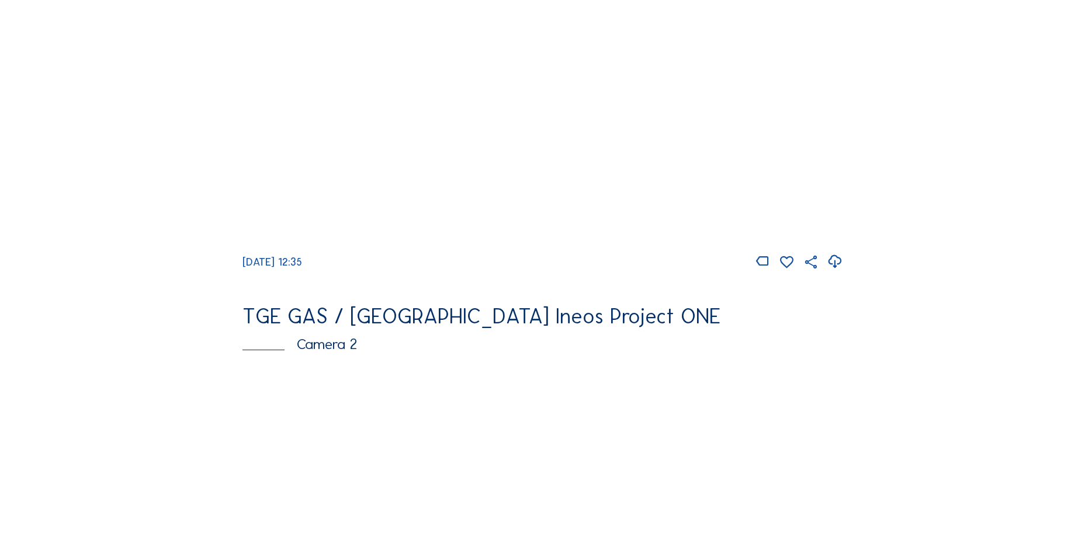
scroll to position [467, 0]
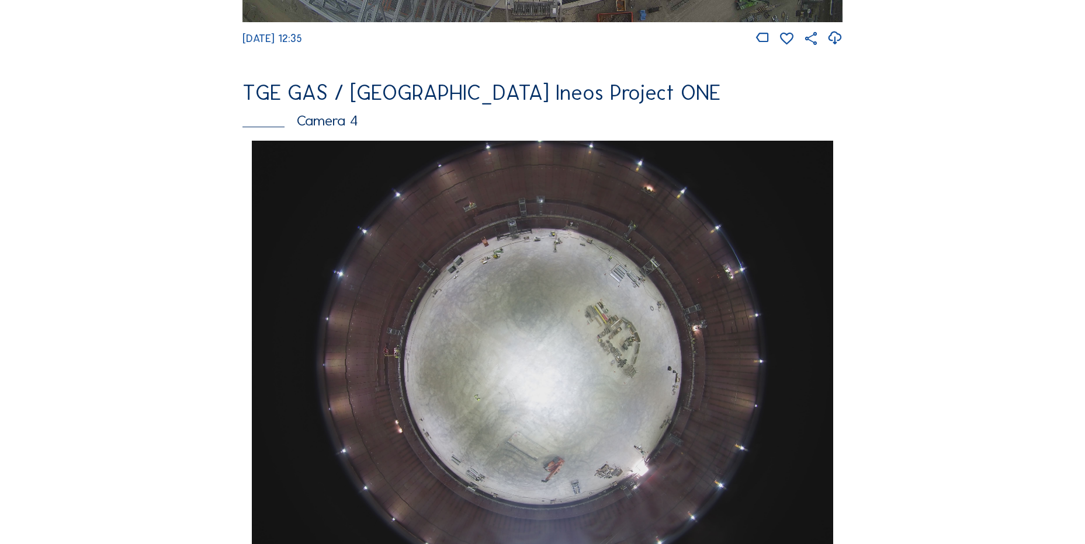
drag, startPoint x: 520, startPoint y: 298, endPoint x: 535, endPoint y: 377, distance: 80.3
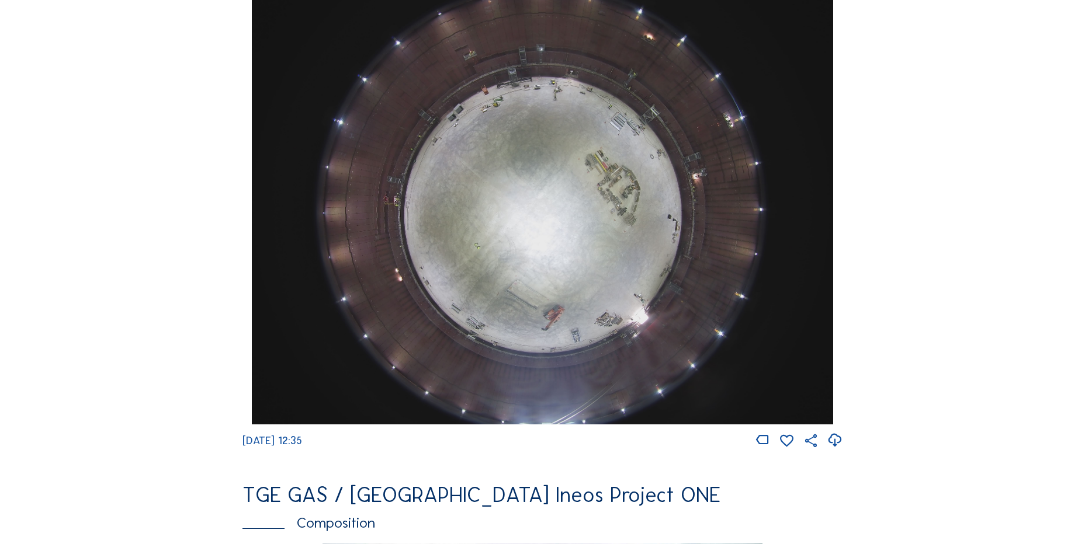
drag, startPoint x: 522, startPoint y: 328, endPoint x: 528, endPoint y: 377, distance: 48.8
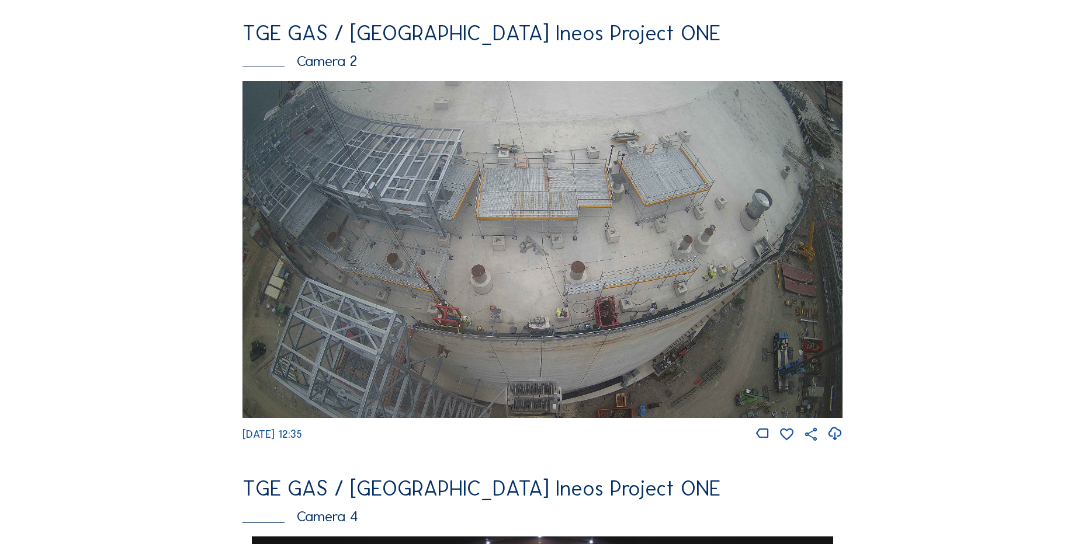
scroll to position [526, 0]
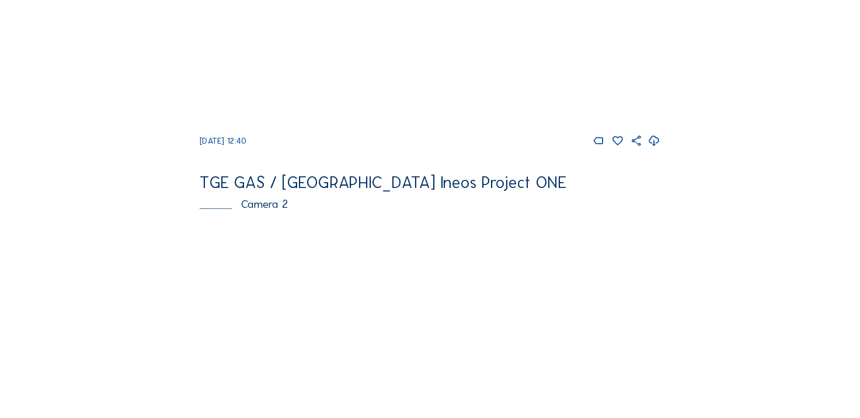
scroll to position [350, 0]
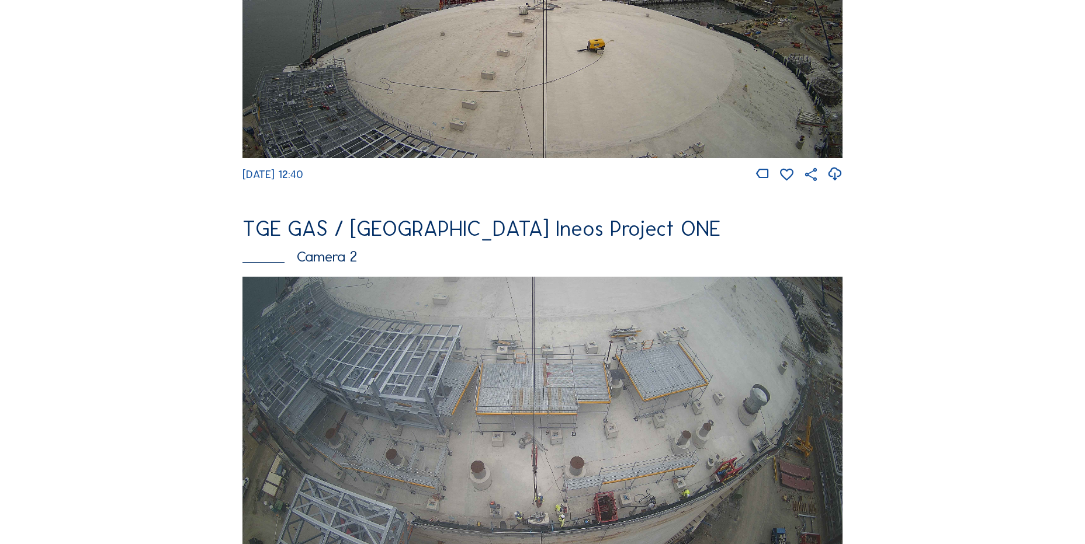
click at [842, 178] on div at bounding box center [834, 174] width 16 height 16
click at [841, 179] on icon at bounding box center [834, 174] width 16 height 19
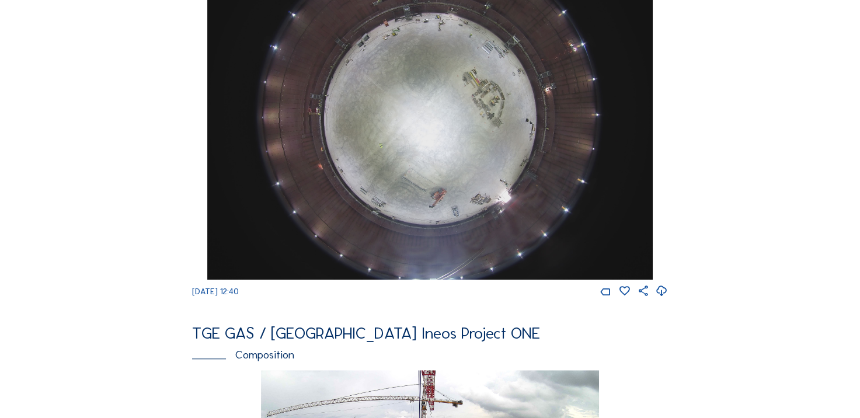
scroll to position [993, 0]
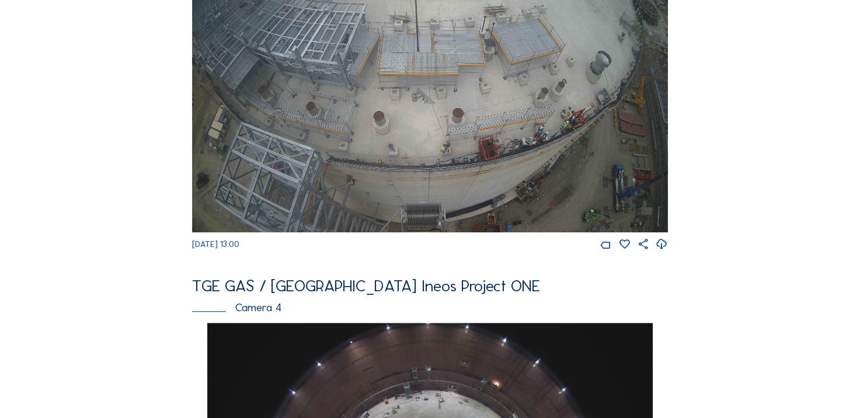
scroll to position [818, 0]
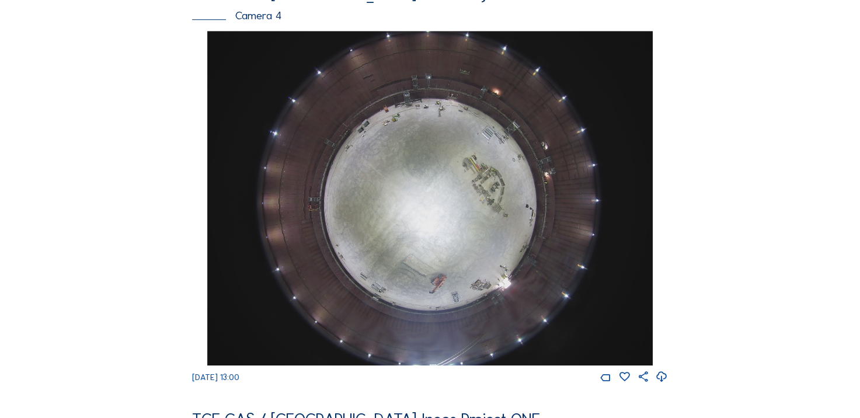
click at [400, 204] on img at bounding box center [430, 198] width 446 height 335
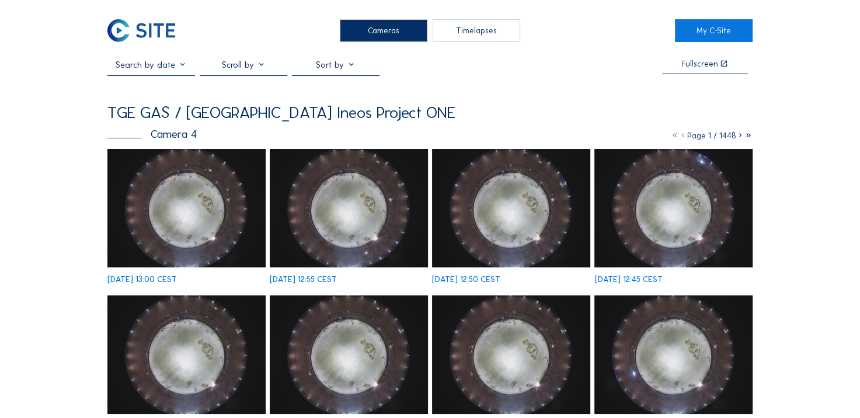
click at [179, 169] on img at bounding box center [186, 208] width 158 height 119
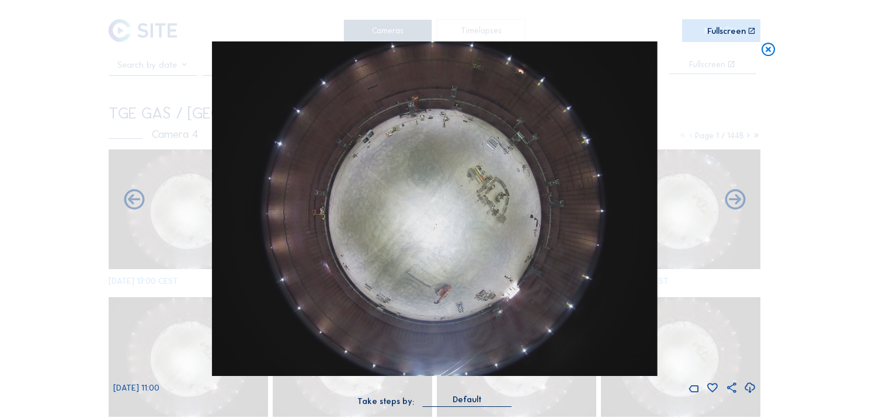
click at [761, 49] on icon at bounding box center [768, 49] width 16 height 17
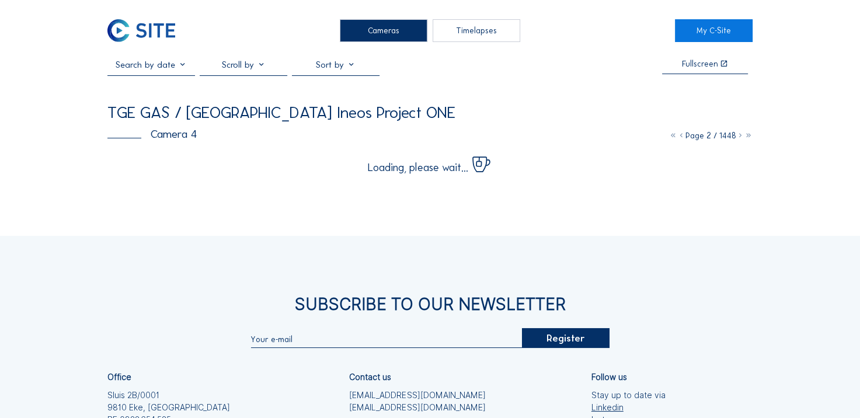
click at [161, 26] on img at bounding box center [141, 30] width 68 height 23
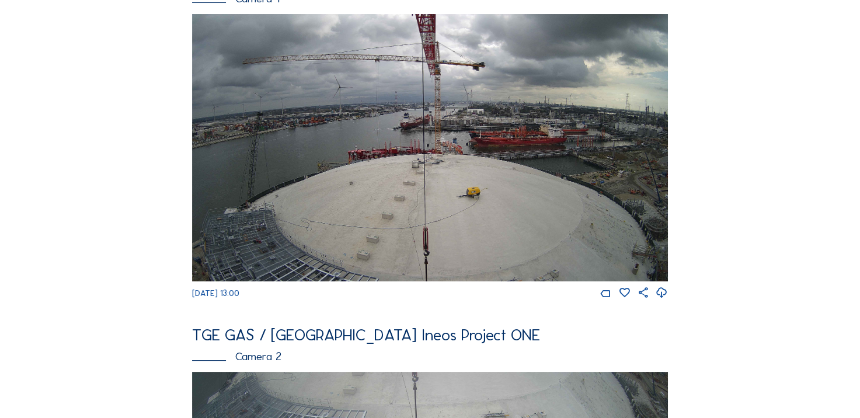
scroll to position [117, 0]
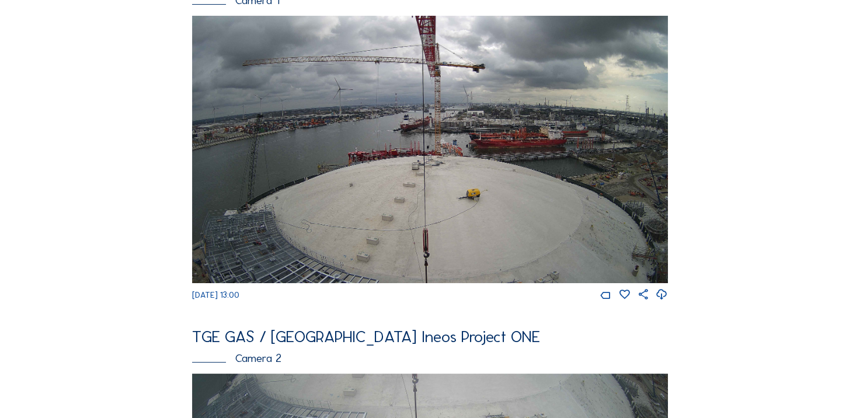
click at [661, 297] on icon at bounding box center [662, 294] width 12 height 15
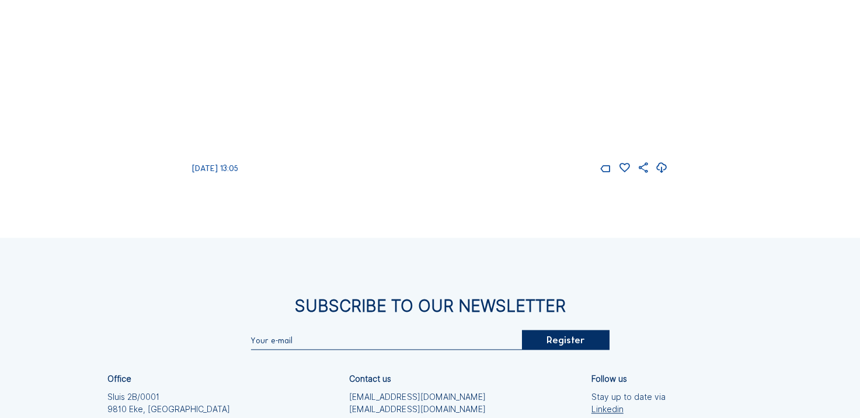
scroll to position [1402, 0]
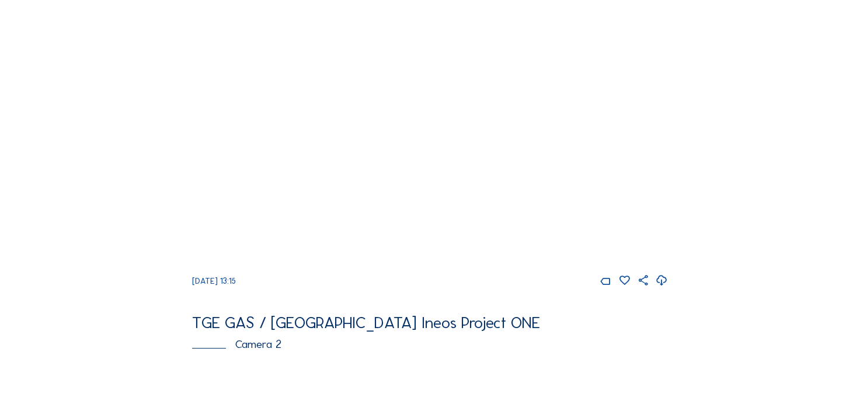
scroll to position [117, 0]
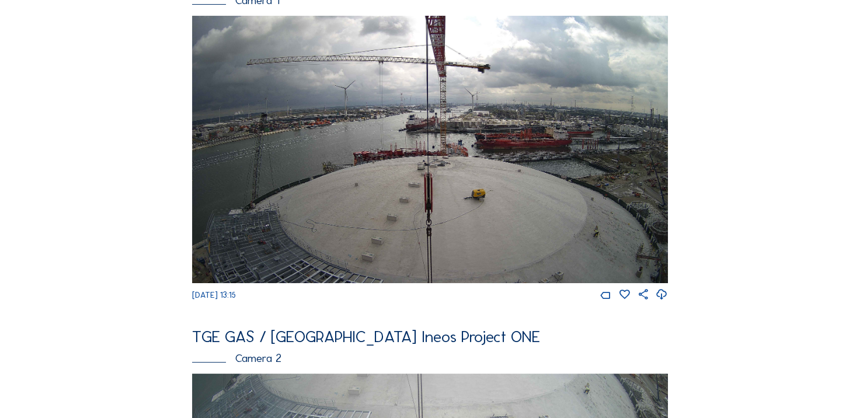
click at [664, 301] on icon at bounding box center [662, 294] width 12 height 15
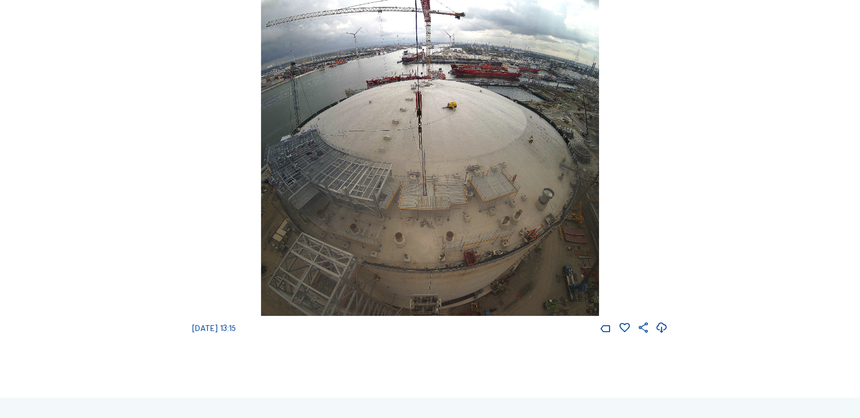
scroll to position [1343, 0]
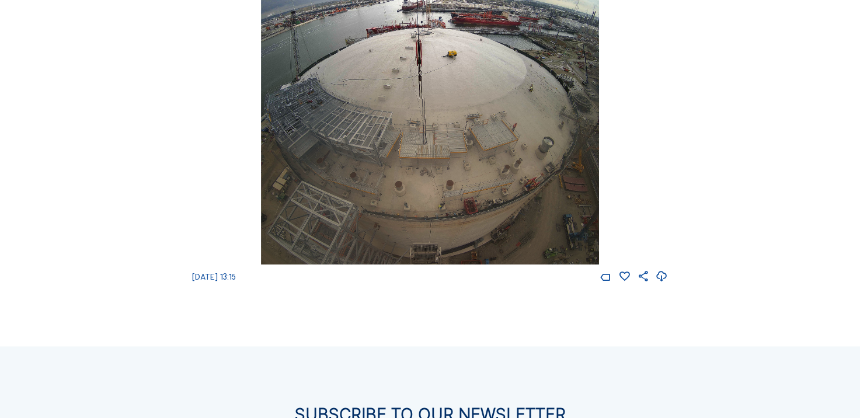
click at [664, 284] on icon at bounding box center [662, 276] width 12 height 15
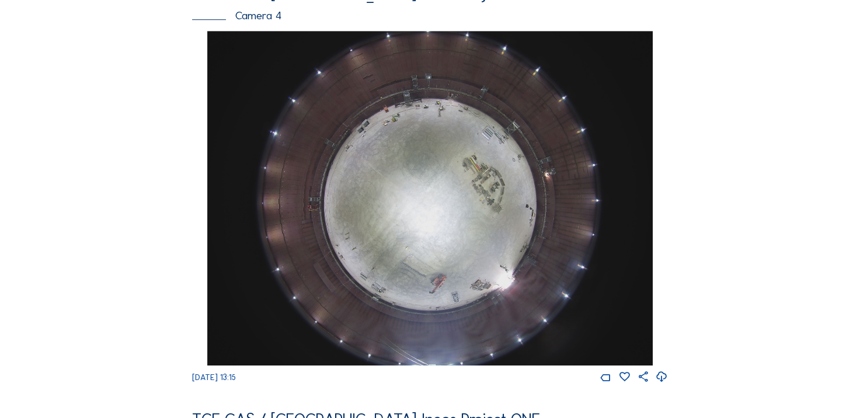
scroll to position [876, 0]
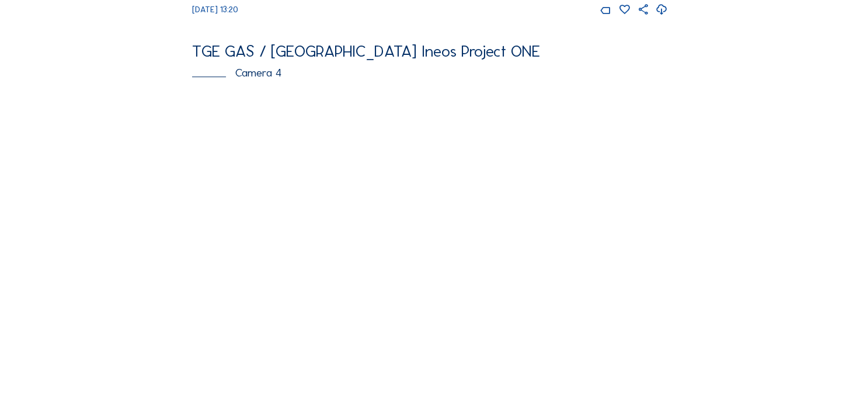
scroll to position [818, 0]
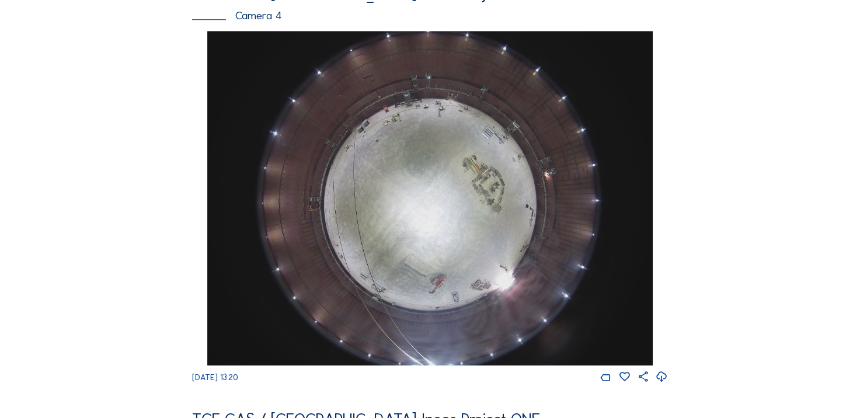
click at [666, 385] on icon at bounding box center [662, 377] width 12 height 15
click at [77, 243] on div "Cameras Timelapses My C-Site Feed Photo Show Map Search Fullscreen TGE GAS / [G…" at bounding box center [430, 192] width 860 height 2020
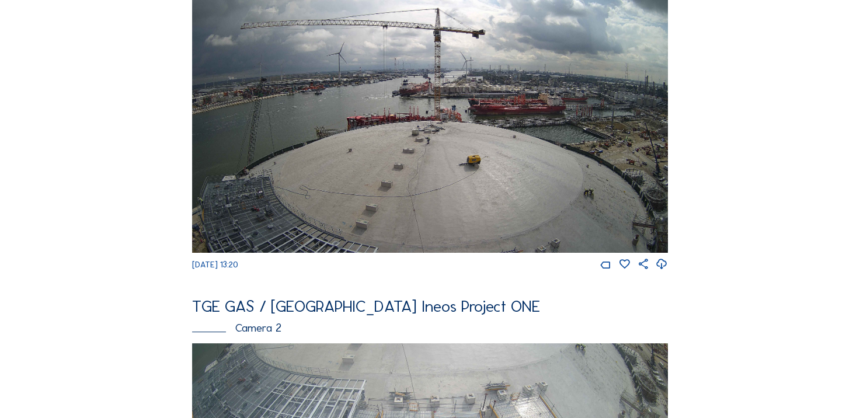
scroll to position [58, 0]
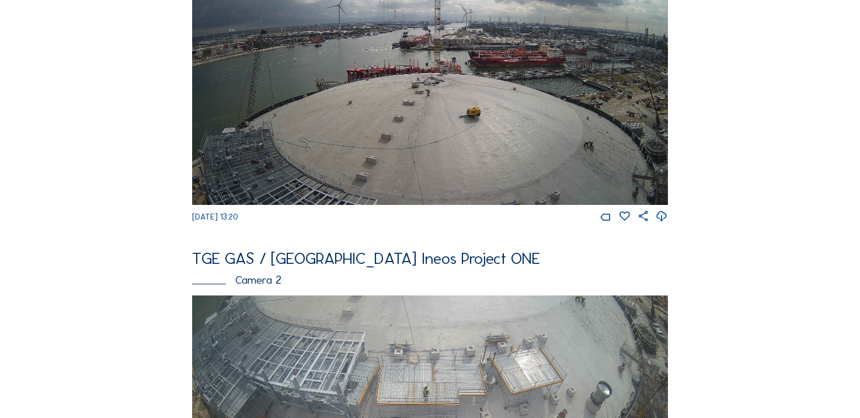
scroll to position [175, 0]
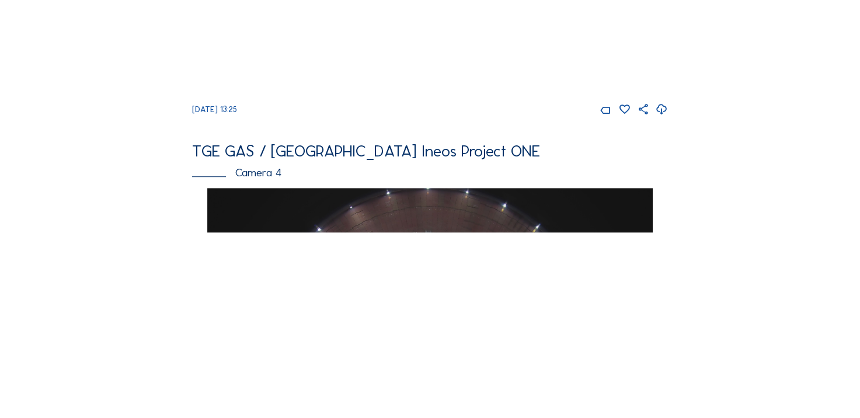
scroll to position [759, 0]
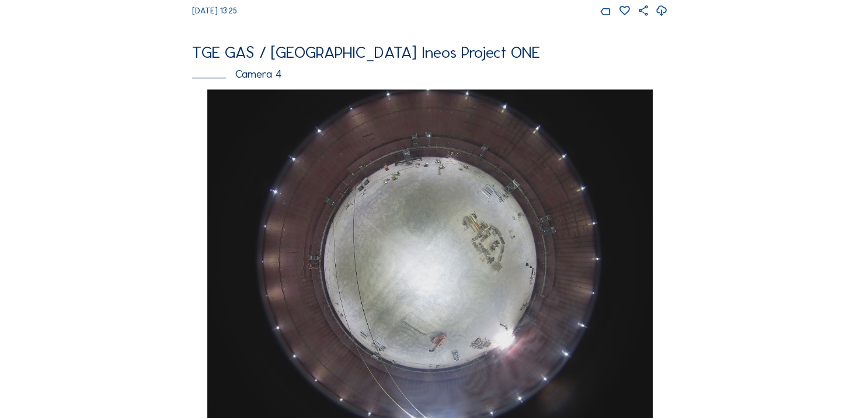
click at [136, 250] on div "Feed Photo Show Map Search Fullscreen TGE GAS / [GEOGRAPHIC_DATA] Ineos Project…" at bounding box center [429, 84] width 645 height 1568
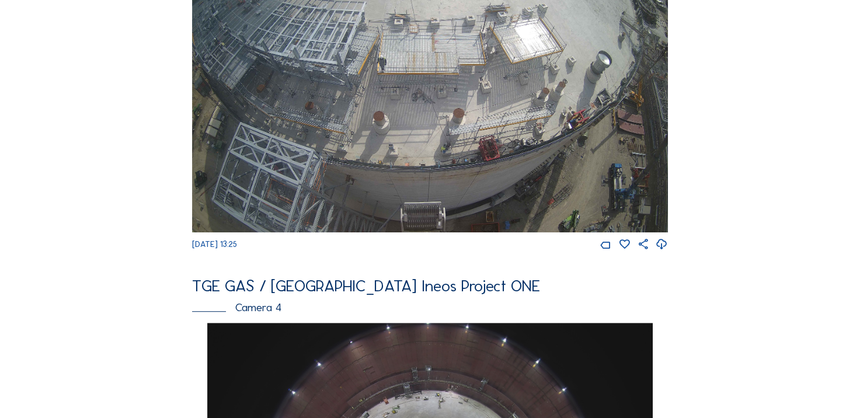
scroll to position [234, 0]
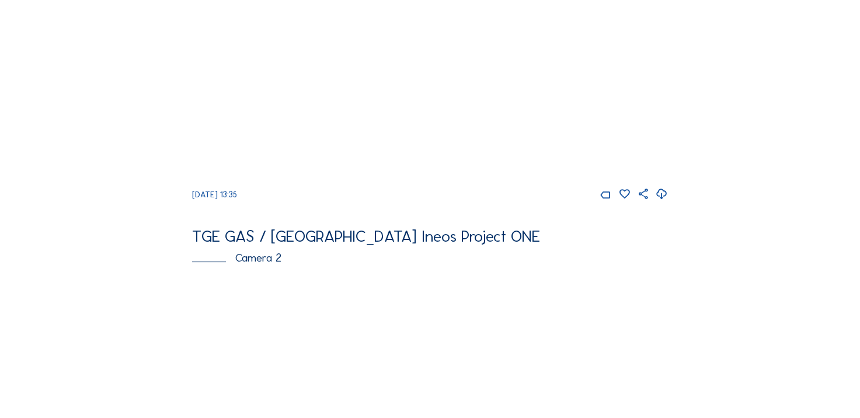
scroll to position [117, 0]
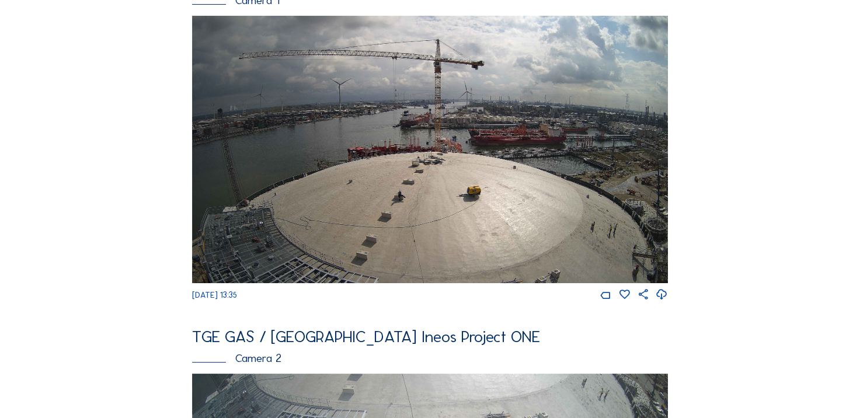
click at [667, 299] on icon at bounding box center [662, 294] width 12 height 15
drag, startPoint x: 84, startPoint y: 197, endPoint x: 92, endPoint y: 196, distance: 8.9
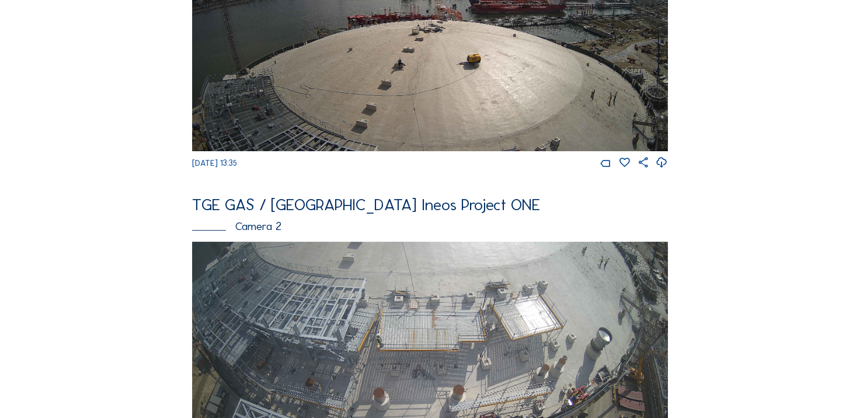
scroll to position [409, 0]
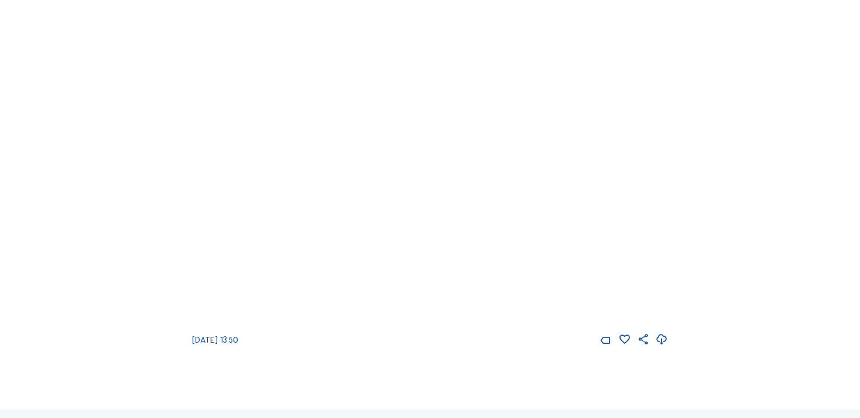
scroll to position [1343, 0]
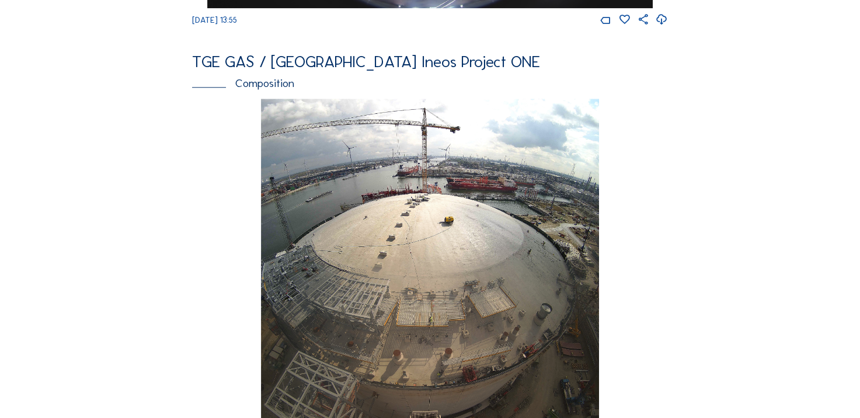
scroll to position [1285, 0]
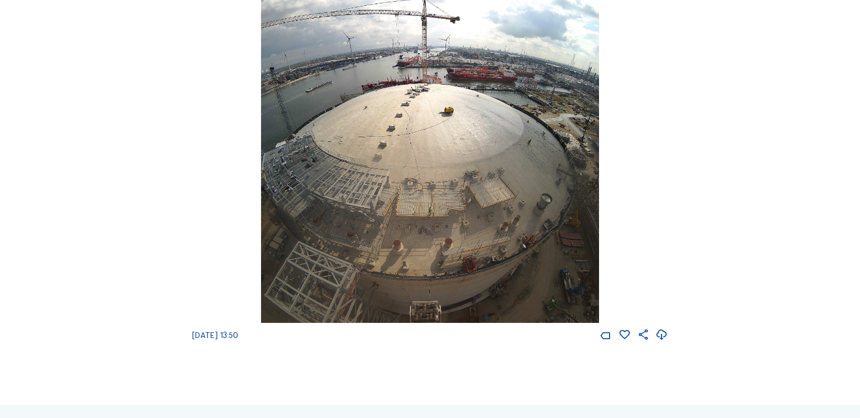
drag, startPoint x: 47, startPoint y: 180, endPoint x: 182, endPoint y: 96, distance: 158.7
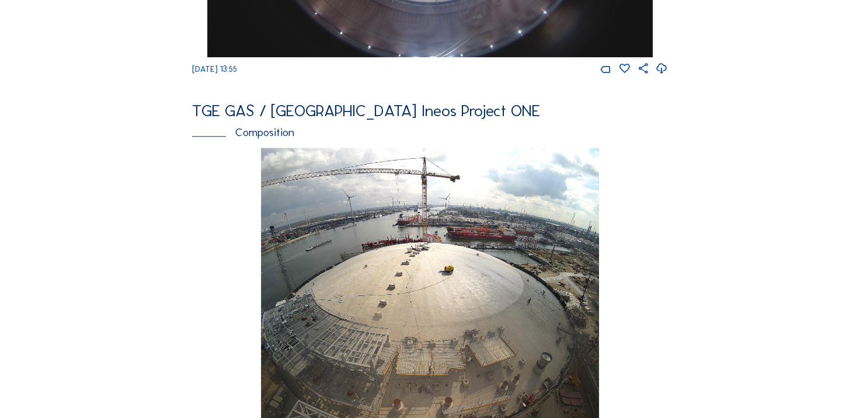
scroll to position [993, 0]
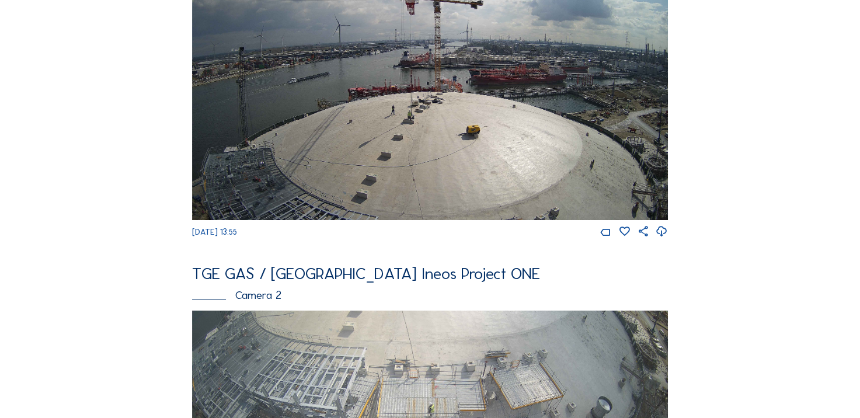
scroll to position [117, 0]
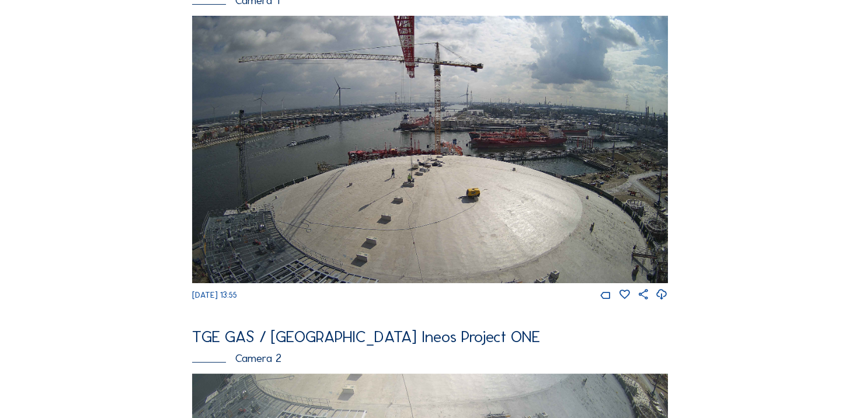
click at [668, 300] on icon at bounding box center [662, 294] width 12 height 15
drag, startPoint x: 3, startPoint y: 255, endPoint x: 55, endPoint y: 233, distance: 56.3
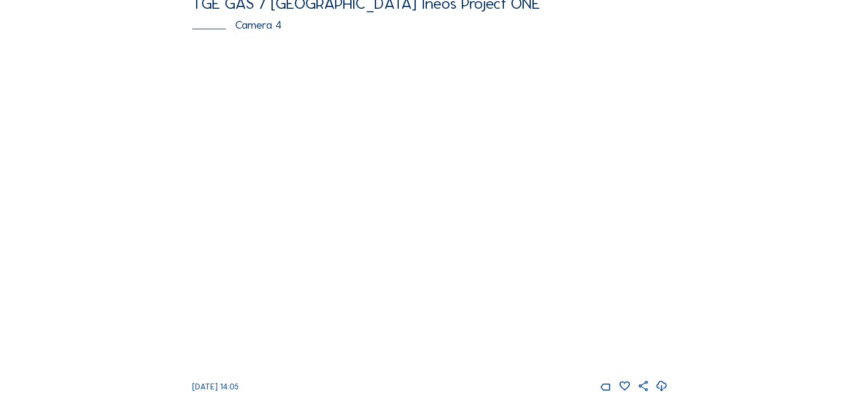
scroll to position [701, 0]
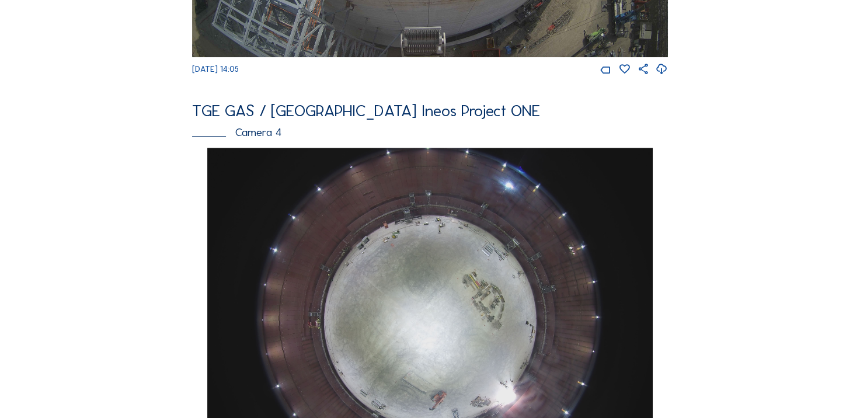
click at [114, 131] on div "Feed Photo Show Map Search Fullscreen TGE GAS / [GEOGRAPHIC_DATA] Ineos Project…" at bounding box center [429, 142] width 645 height 1568
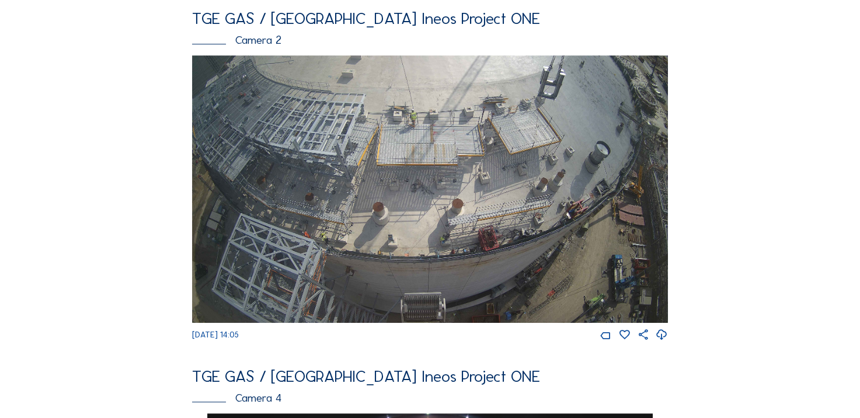
scroll to position [526, 0]
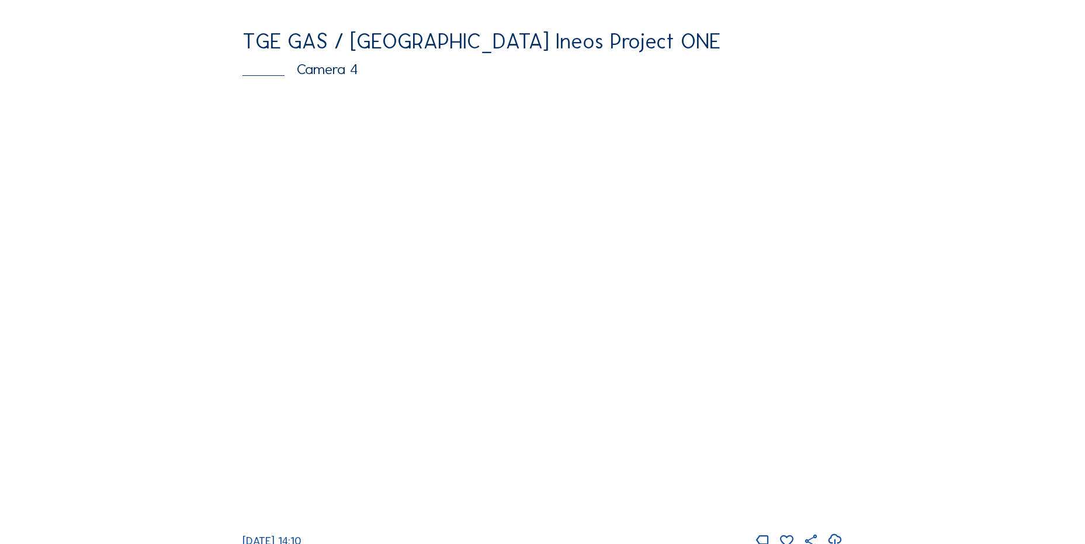
scroll to position [993, 0]
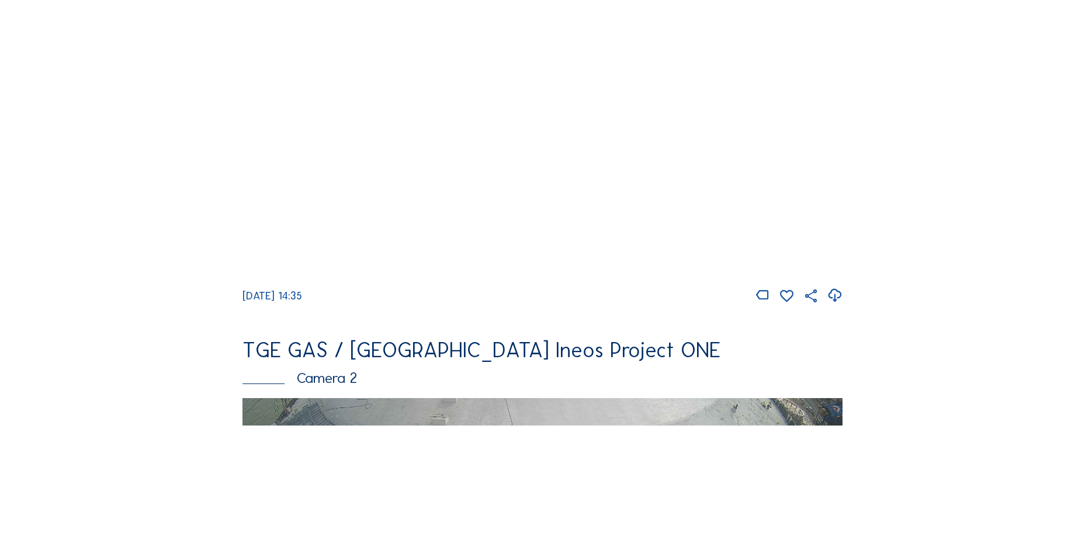
scroll to position [234, 0]
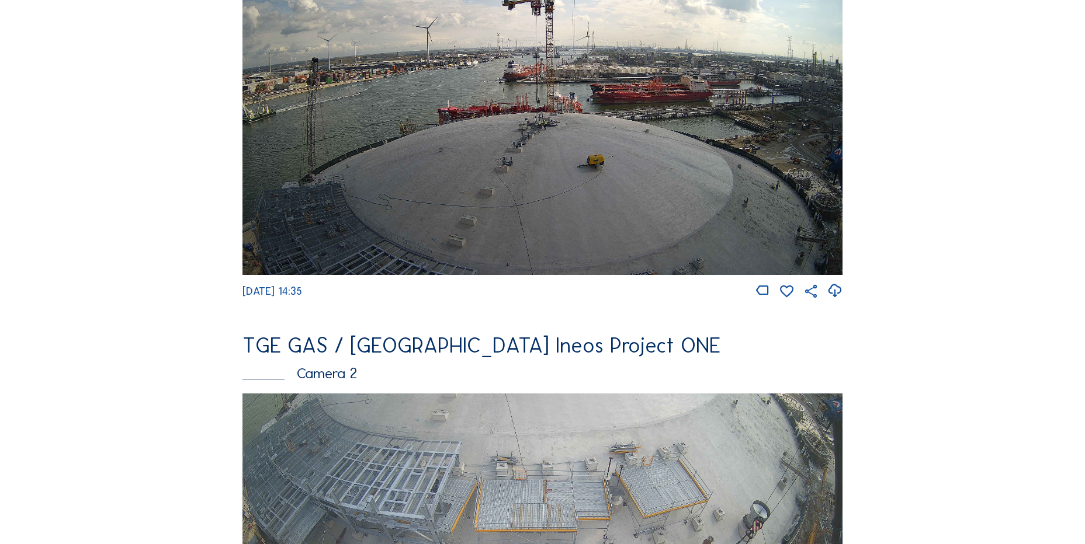
click at [829, 287] on icon at bounding box center [834, 291] width 16 height 19
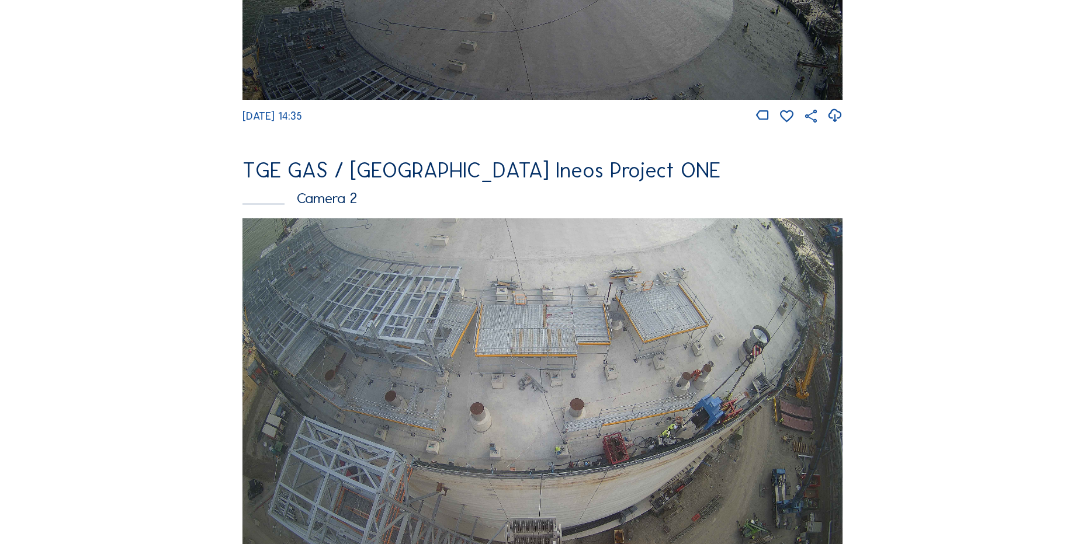
scroll to position [117, 0]
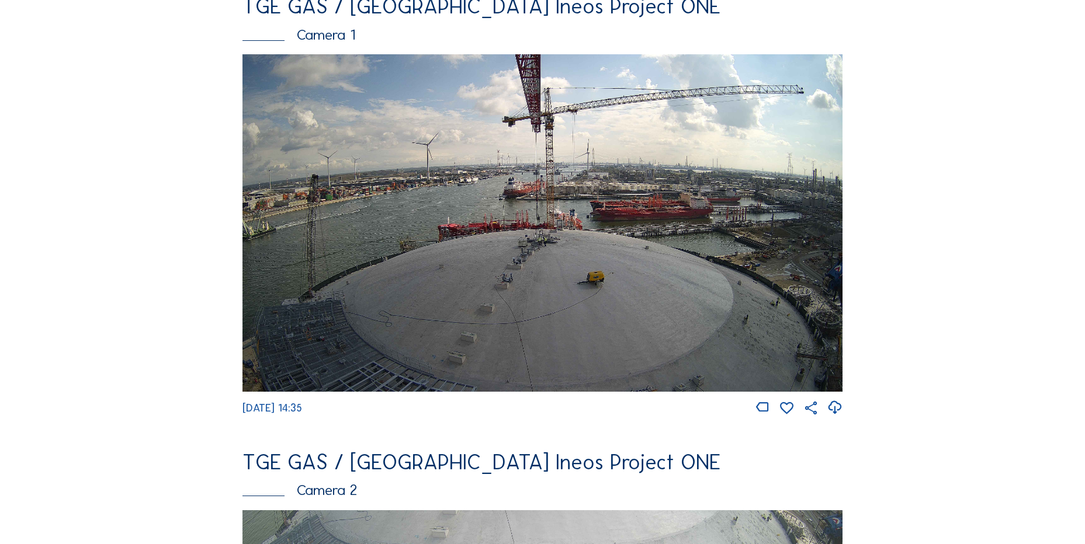
click at [836, 407] on icon at bounding box center [834, 407] width 16 height 19
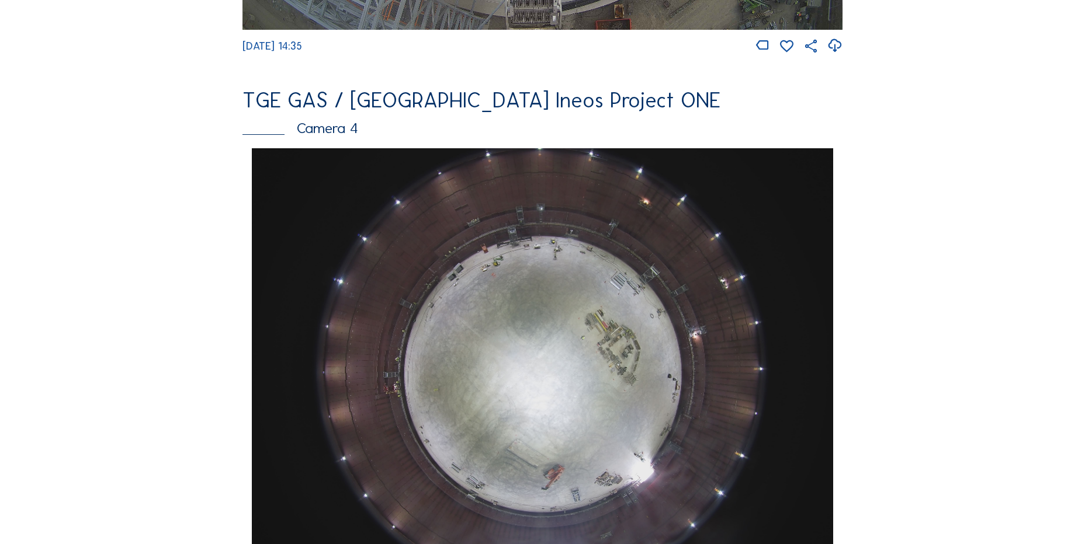
scroll to position [1227, 0]
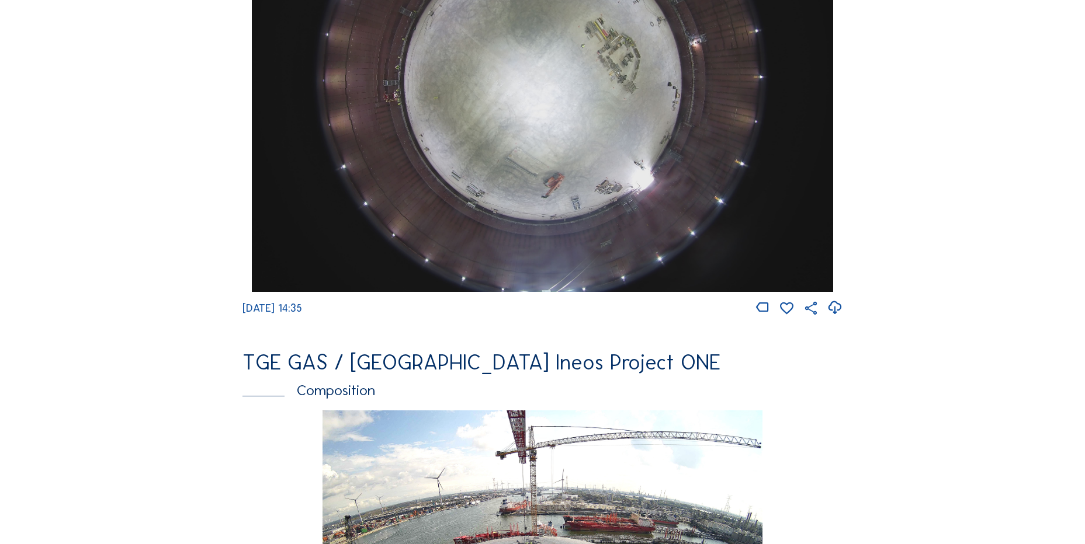
click at [631, 204] on img at bounding box center [542, 74] width 581 height 436
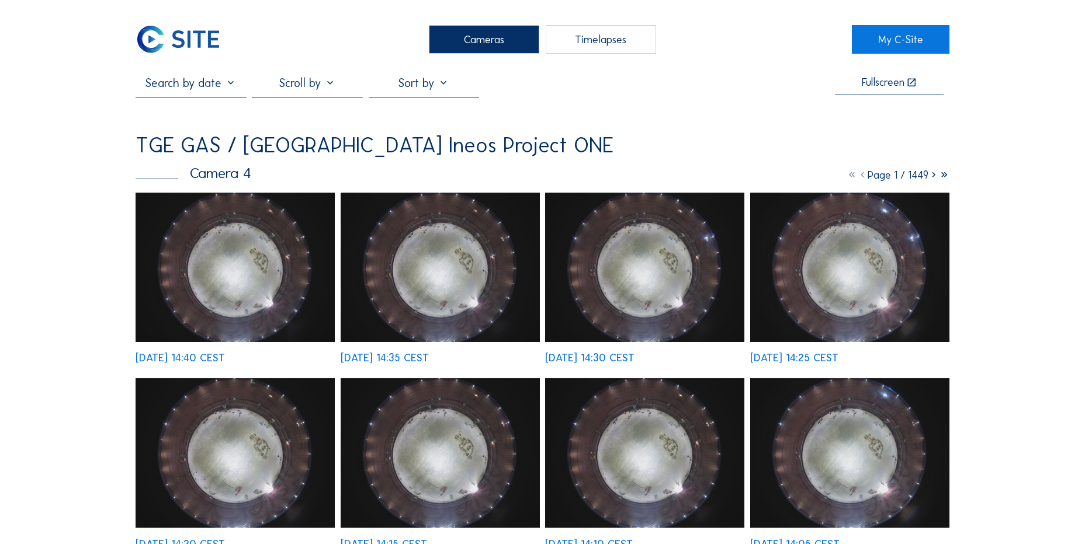
click at [221, 243] on div "Tu 09 Sep 2025 14:40 CEST" at bounding box center [235, 278] width 199 height 171
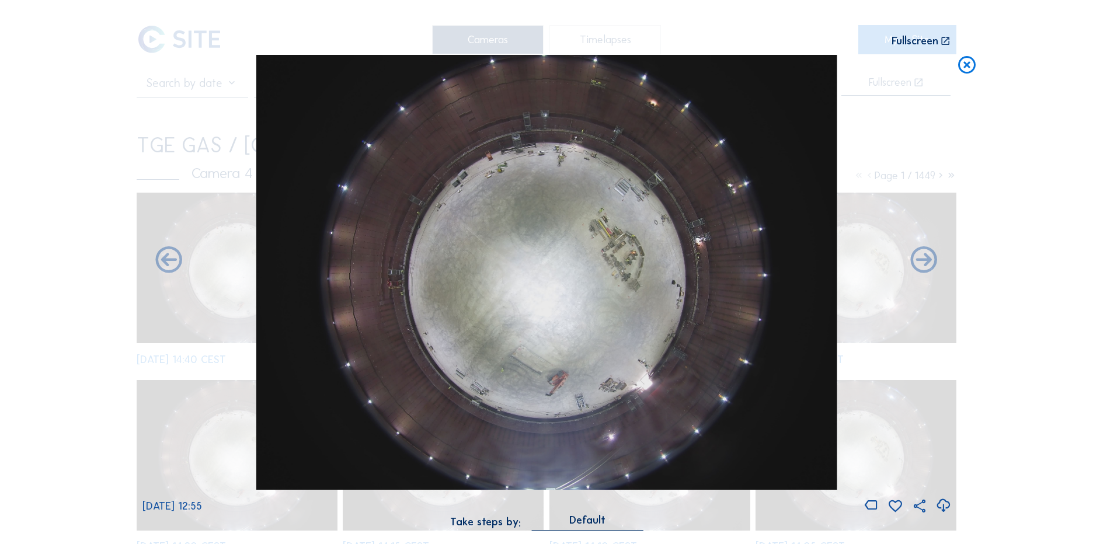
click at [79, 206] on div "Scroll to travel through time | Press 'Alt' Button + Scroll to Zoom | Click and…" at bounding box center [546, 272] width 1093 height 544
click at [124, 165] on div "Scroll to travel through time | Press 'Alt' Button + Scroll to Zoom | Click and…" at bounding box center [546, 272] width 1093 height 544
click at [173, 46] on div "Scroll to travel through time | Press 'Alt' Button + Scroll to Zoom | Click and…" at bounding box center [374, 41] width 463 height 11
click at [960, 72] on icon at bounding box center [967, 66] width 21 height 22
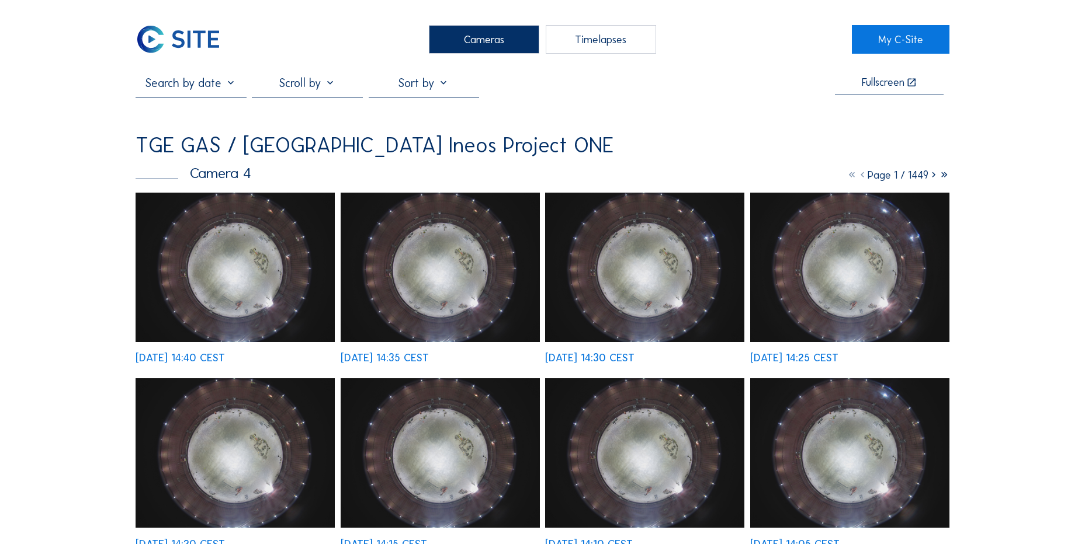
click at [172, 46] on img at bounding box center [178, 39] width 85 height 29
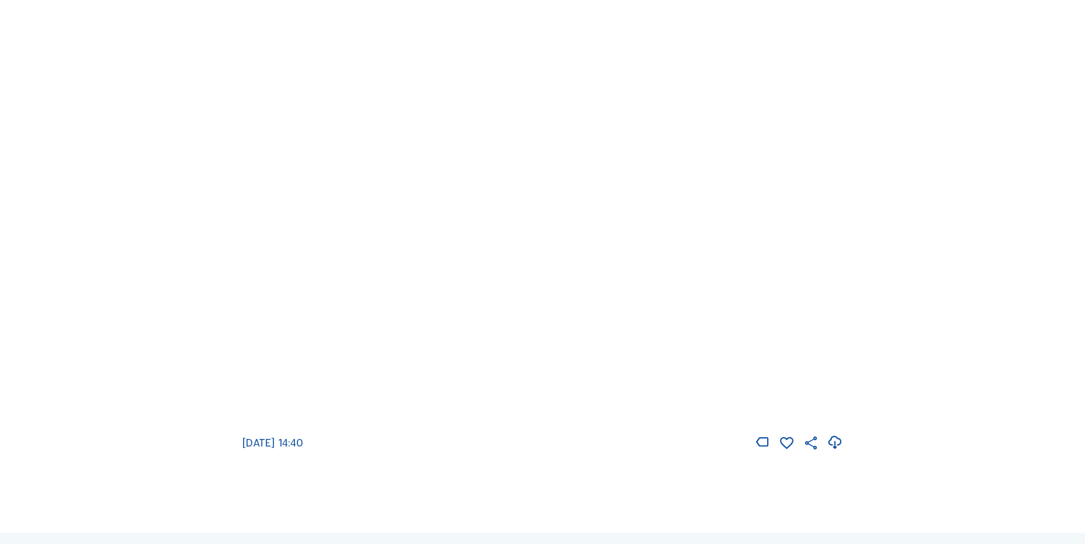
scroll to position [1577, 0]
